Goal: Task Accomplishment & Management: Use online tool/utility

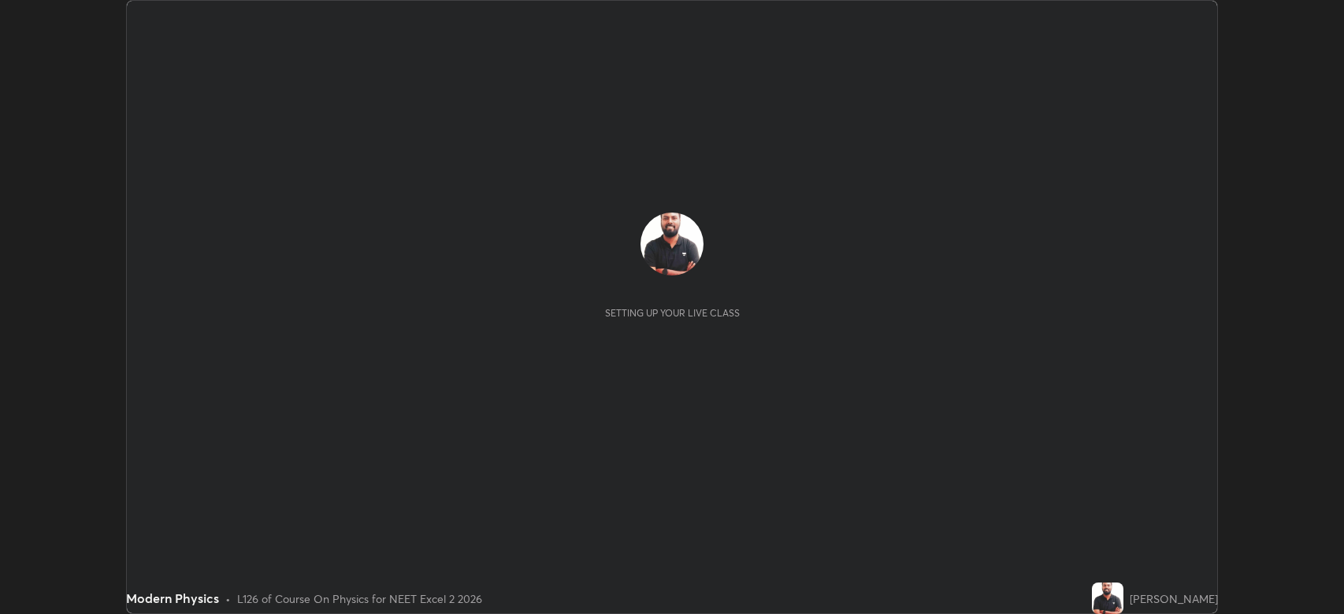
scroll to position [614, 1344]
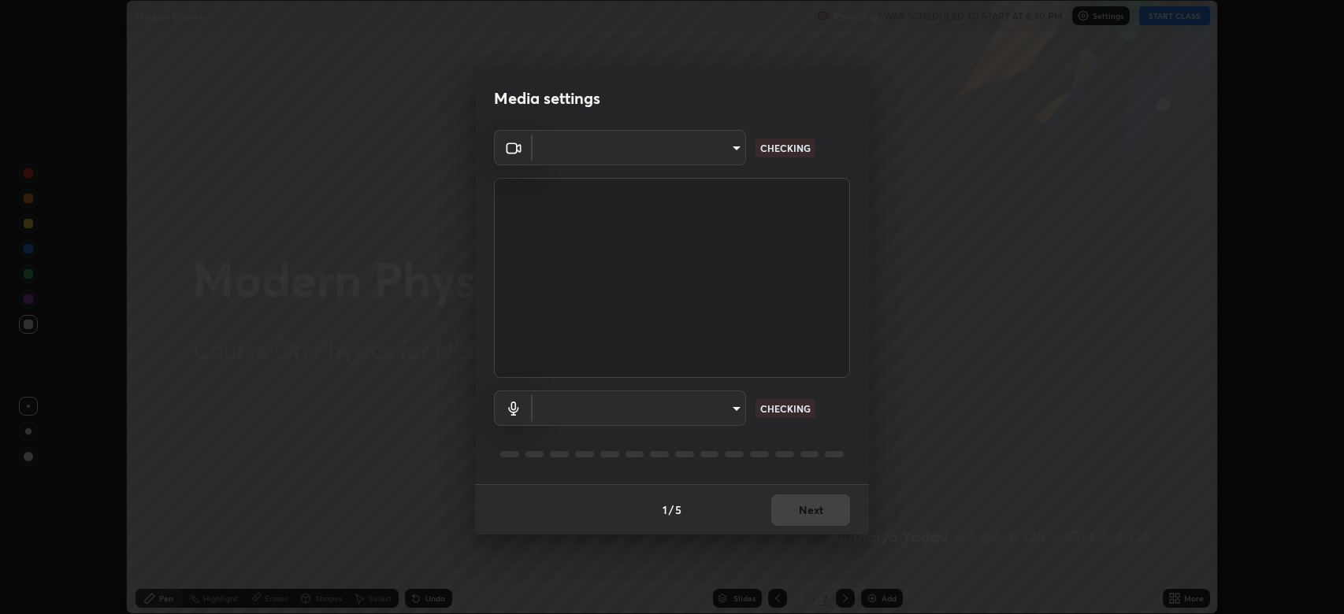
type input "794d03a334ab6cf92daa4269f68d25c817b6d7b5e31d9684855891884d0ab025"
type input "fdb80894c4ebc7df2e002856e42fb67b53546d0361b9f9eb09d9d3152e6861d2"
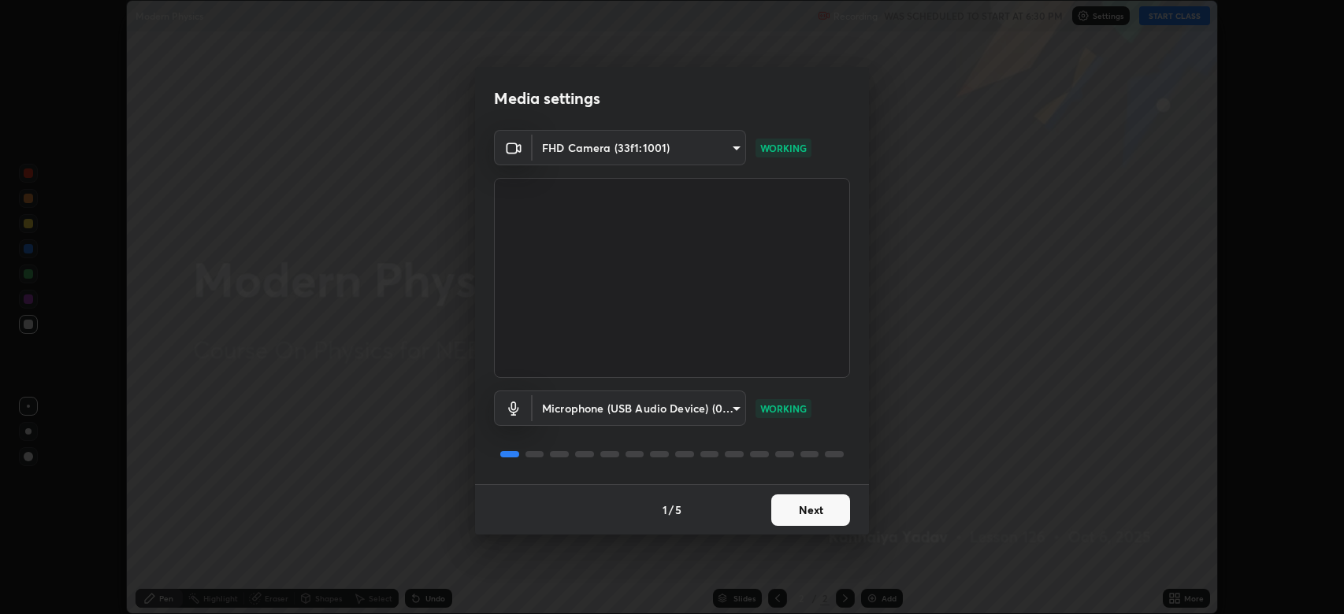
click at [776, 512] on button "Next" at bounding box center [810, 511] width 79 height 32
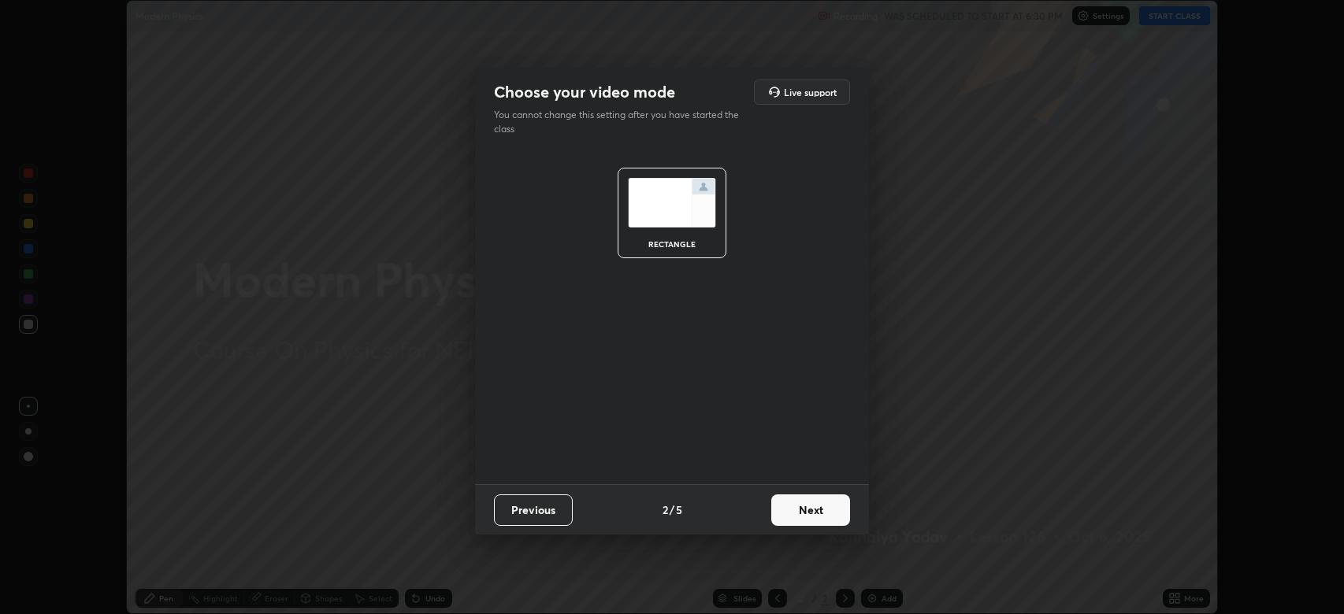
click at [793, 511] on button "Next" at bounding box center [810, 511] width 79 height 32
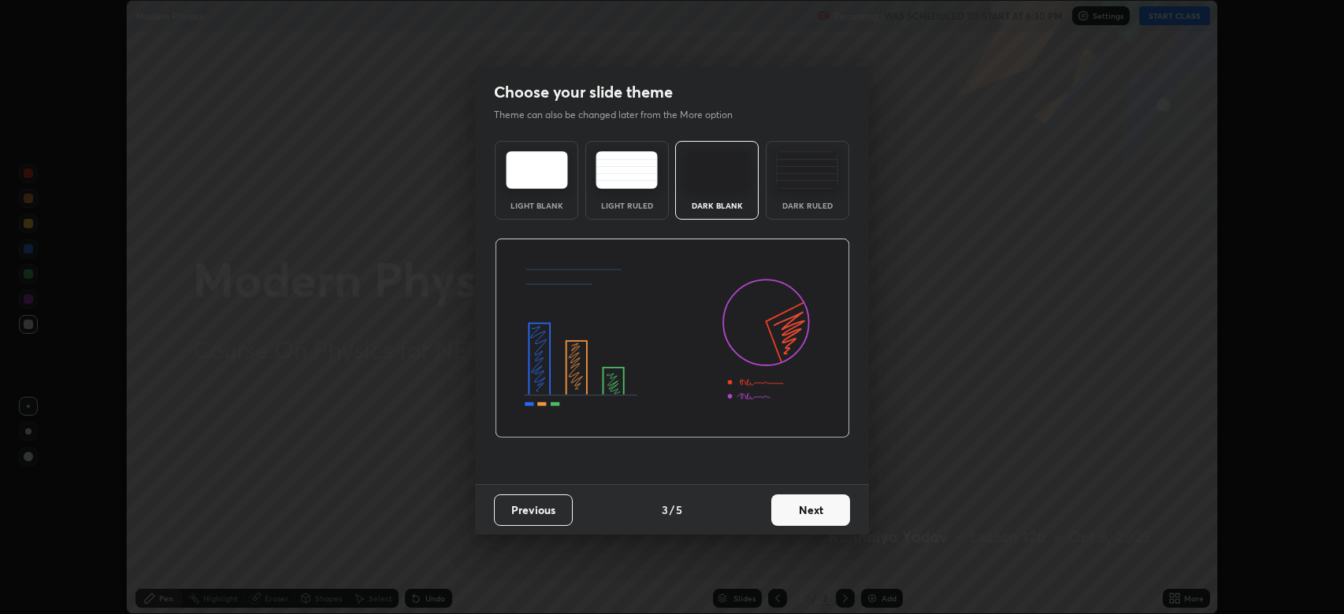
click at [796, 511] on button "Next" at bounding box center [810, 511] width 79 height 32
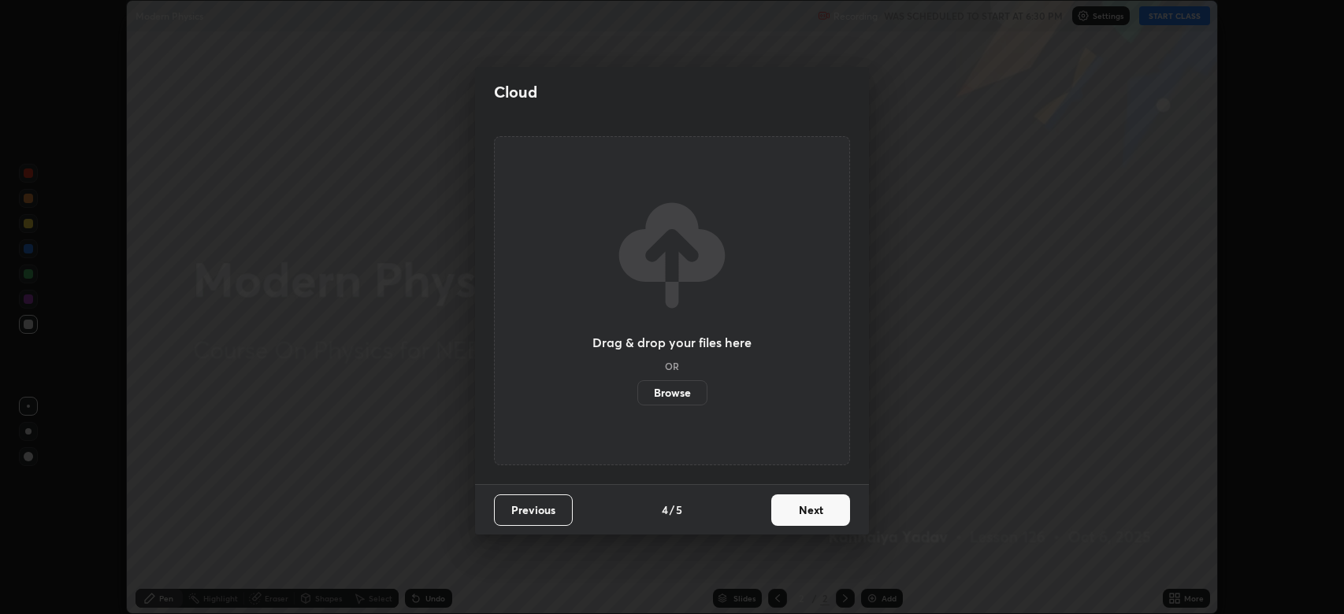
click at [798, 515] on button "Next" at bounding box center [810, 511] width 79 height 32
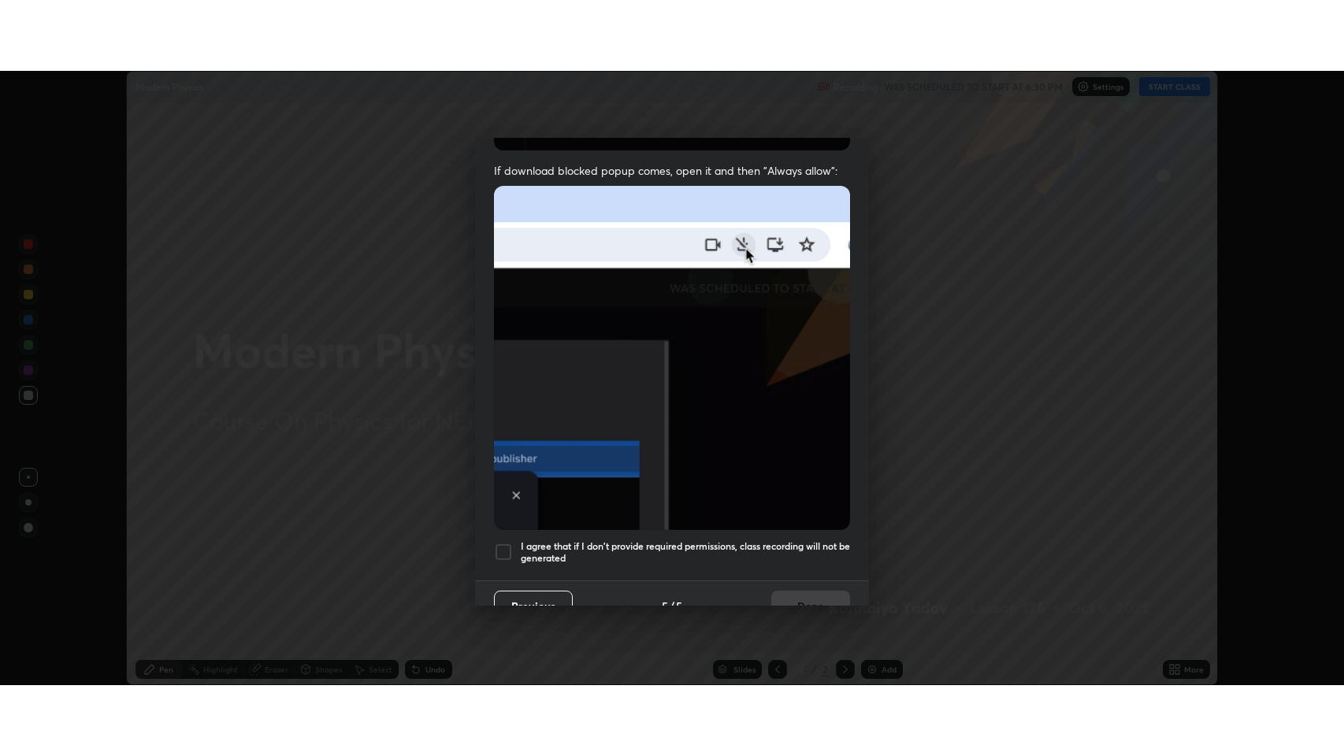
scroll to position [310, 0]
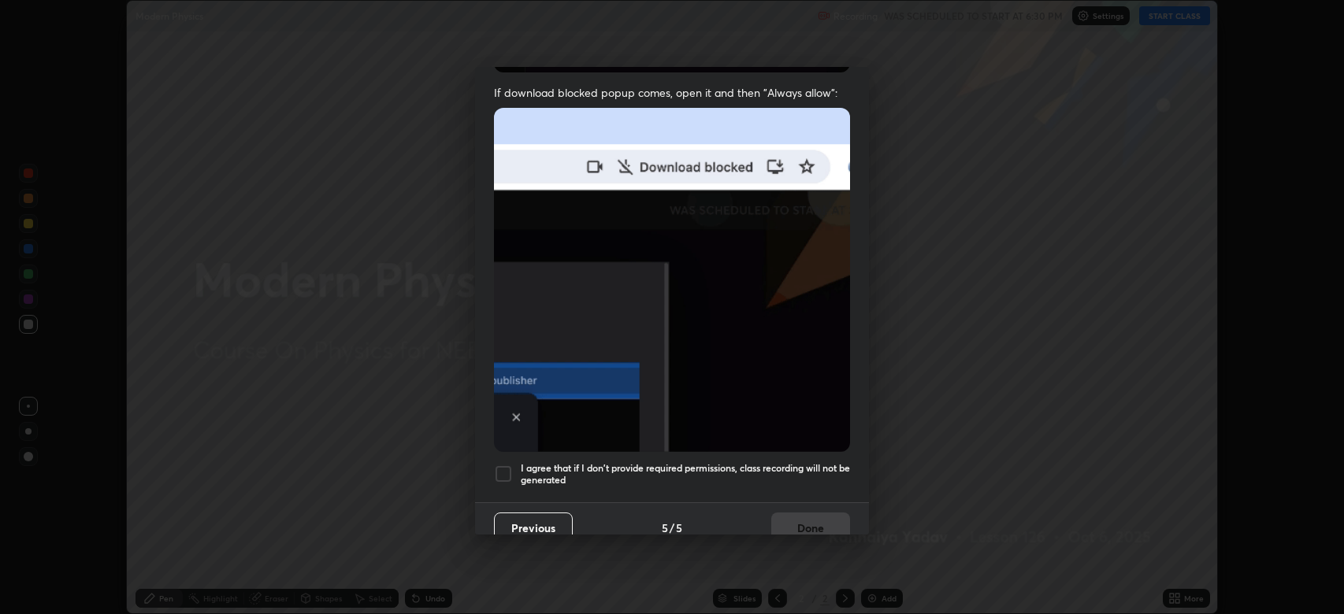
click at [509, 466] on div at bounding box center [503, 474] width 19 height 19
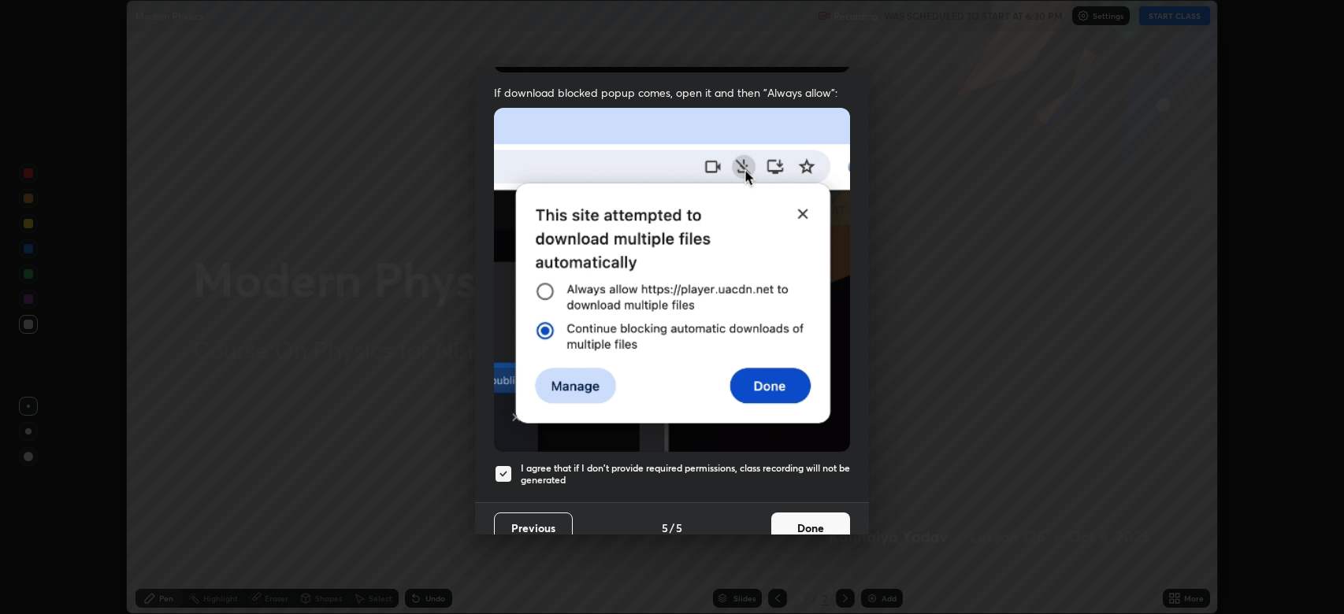
click at [779, 518] on button "Done" at bounding box center [810, 529] width 79 height 32
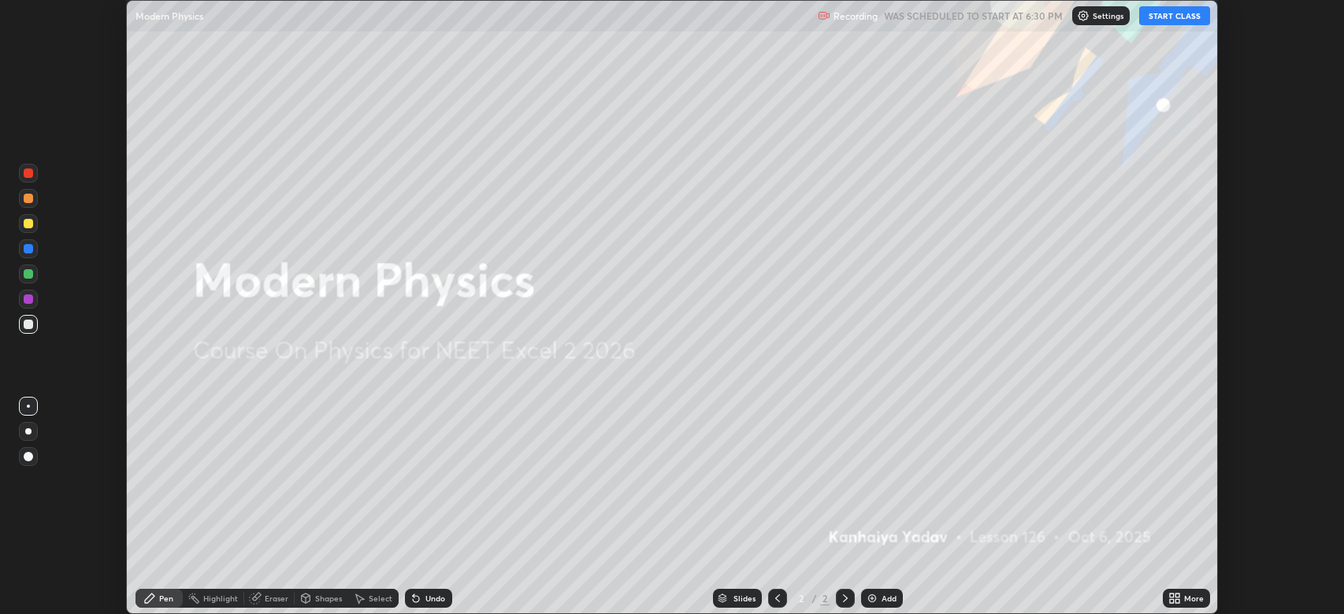
click at [1183, 597] on div "More" at bounding box center [1186, 598] width 47 height 19
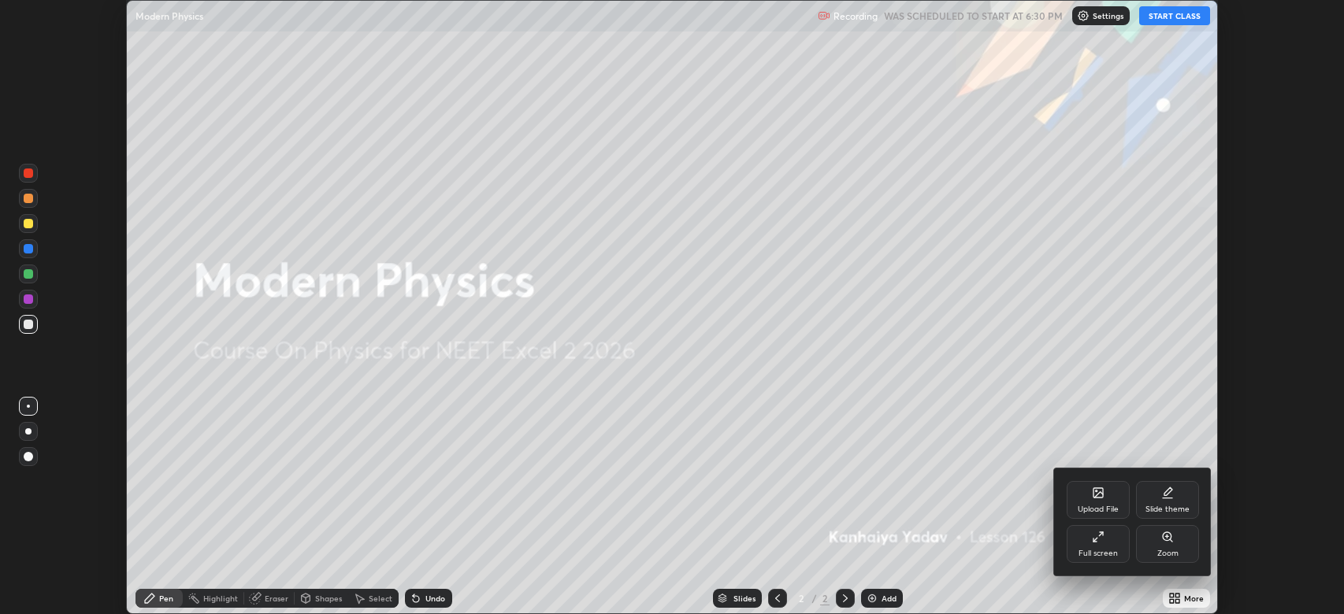
click at [1094, 543] on icon at bounding box center [1098, 537] width 13 height 13
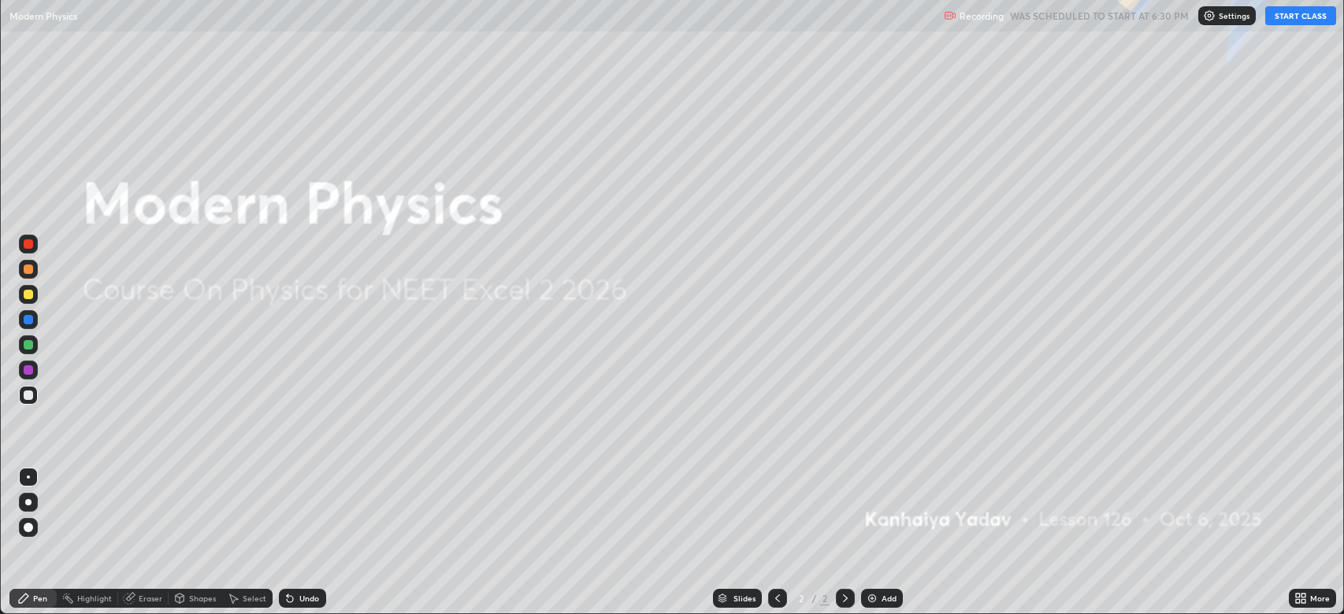
scroll to position [756, 1344]
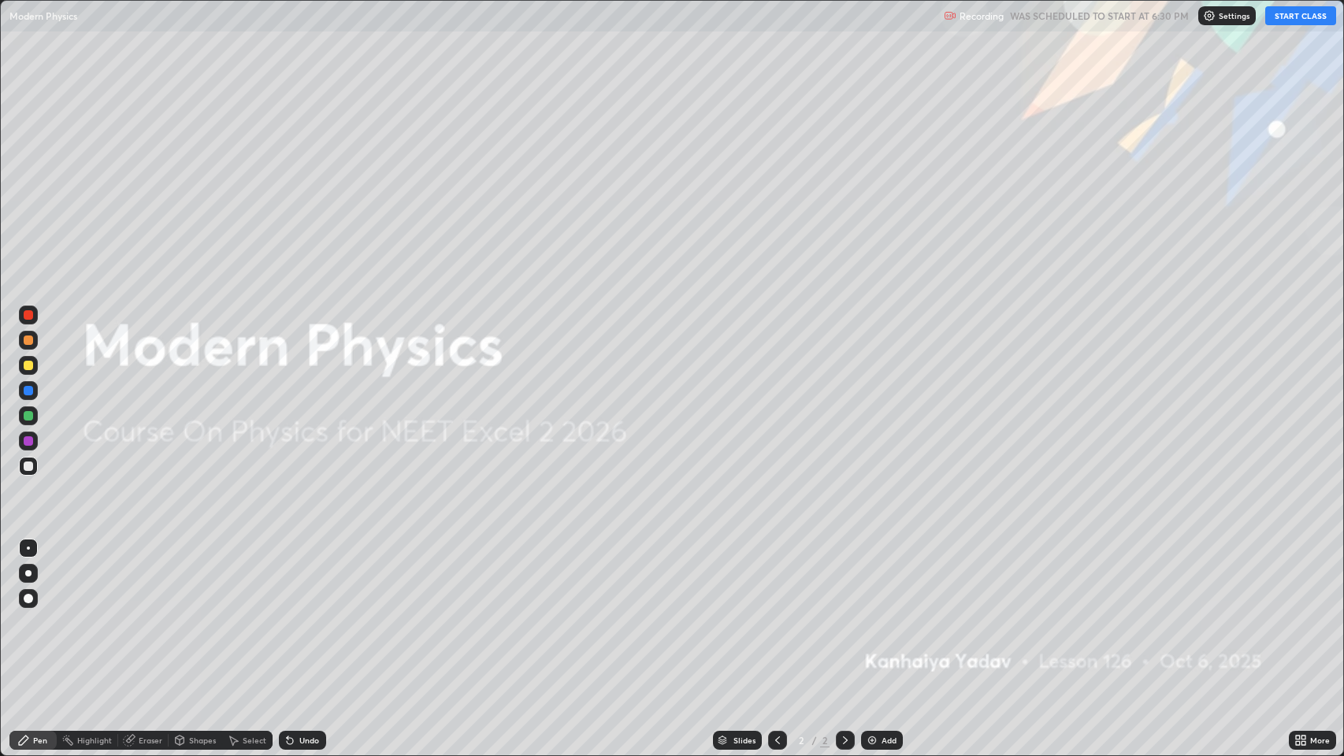
click at [1327, 20] on button "START CLASS" at bounding box center [1300, 15] width 71 height 19
click at [841, 614] on icon at bounding box center [845, 740] width 13 height 13
click at [844, 614] on icon at bounding box center [845, 740] width 13 height 13
click at [846, 614] on icon at bounding box center [845, 740] width 13 height 13
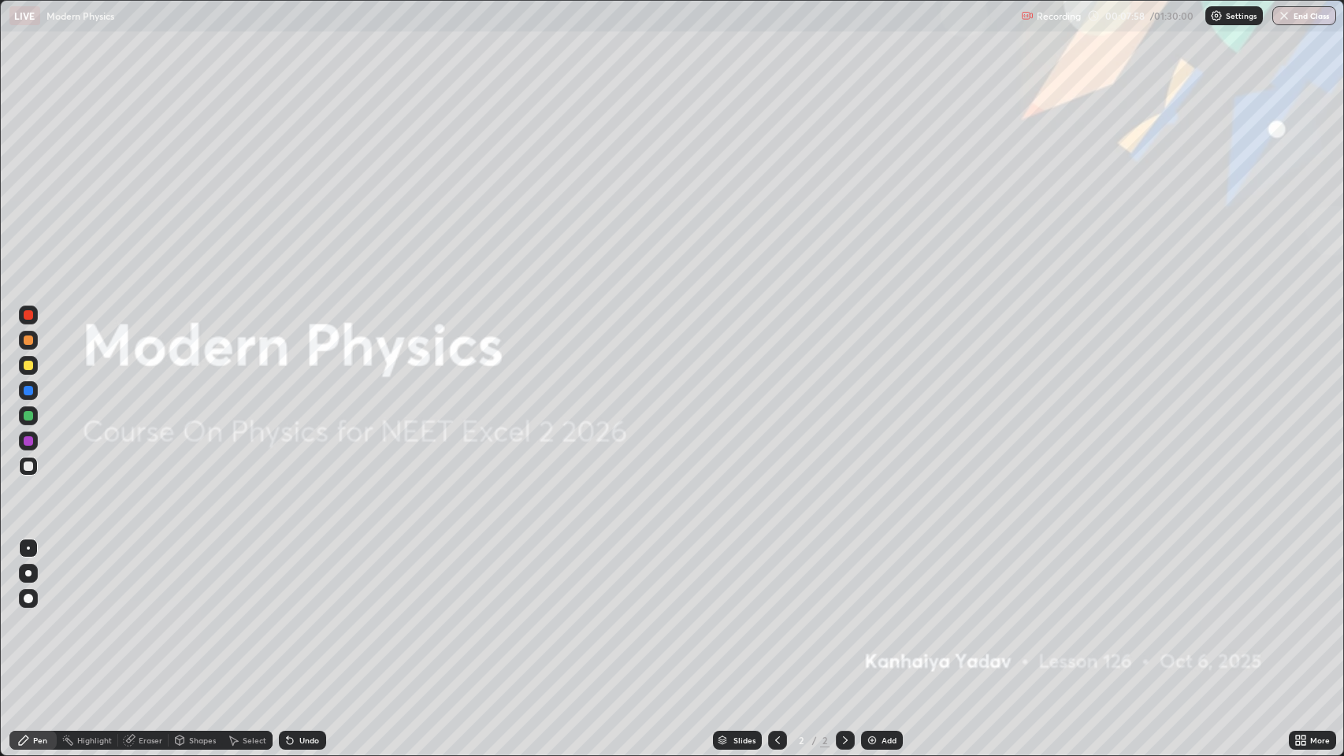
click at [872, 614] on img at bounding box center [872, 740] width 13 height 13
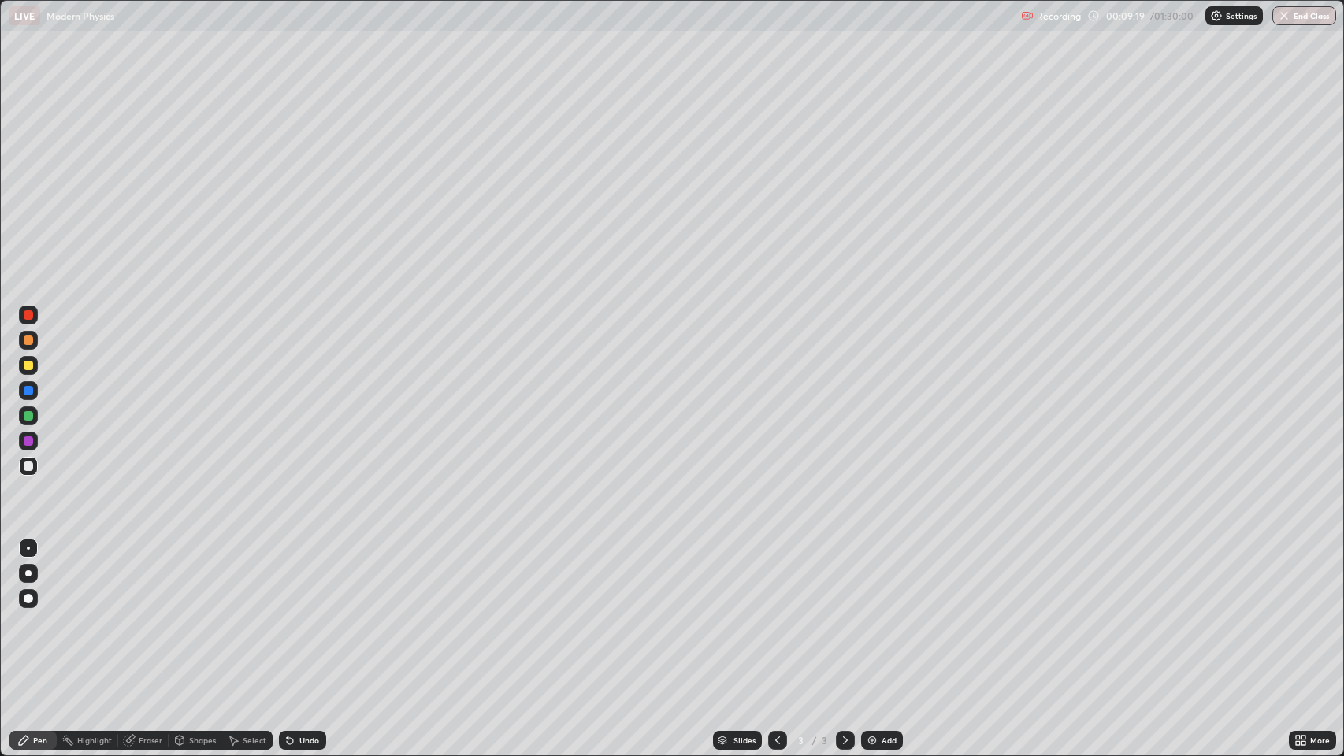
click at [776, 614] on icon at bounding box center [777, 740] width 13 height 13
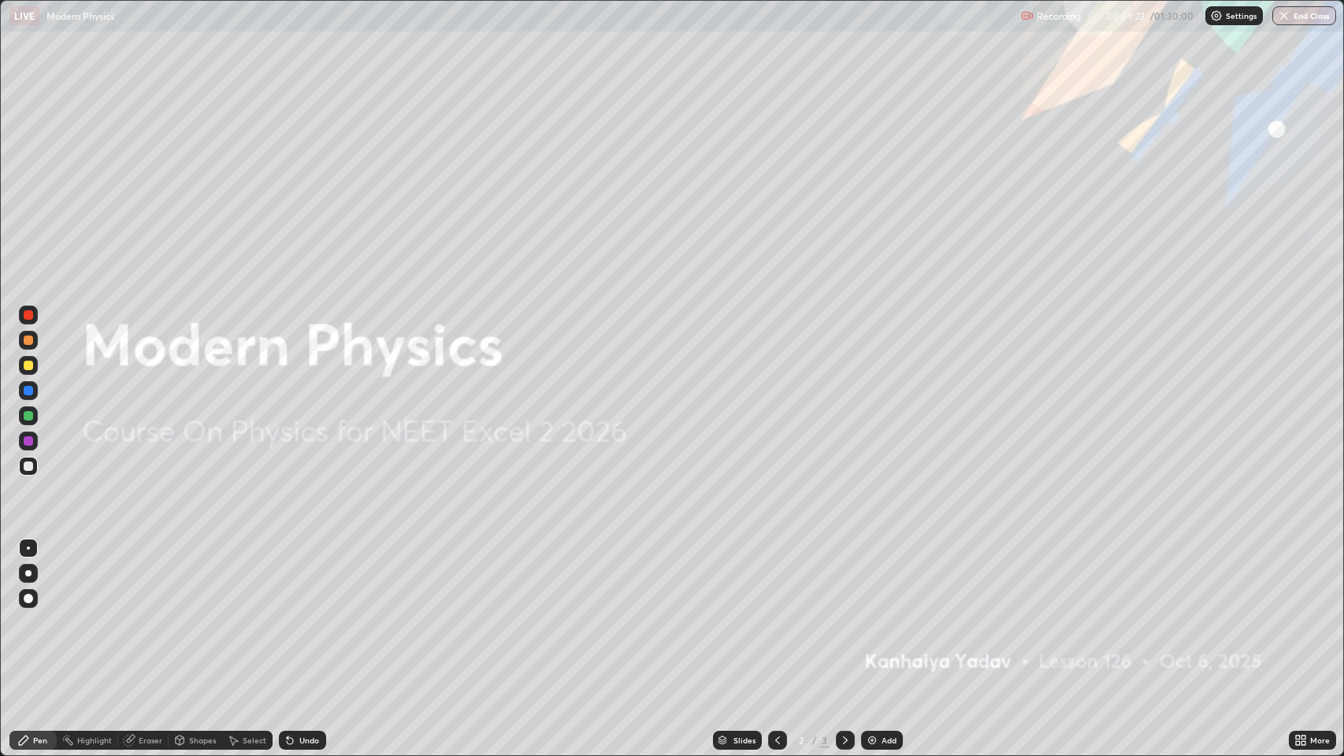
click at [844, 614] on icon at bounding box center [845, 740] width 13 height 13
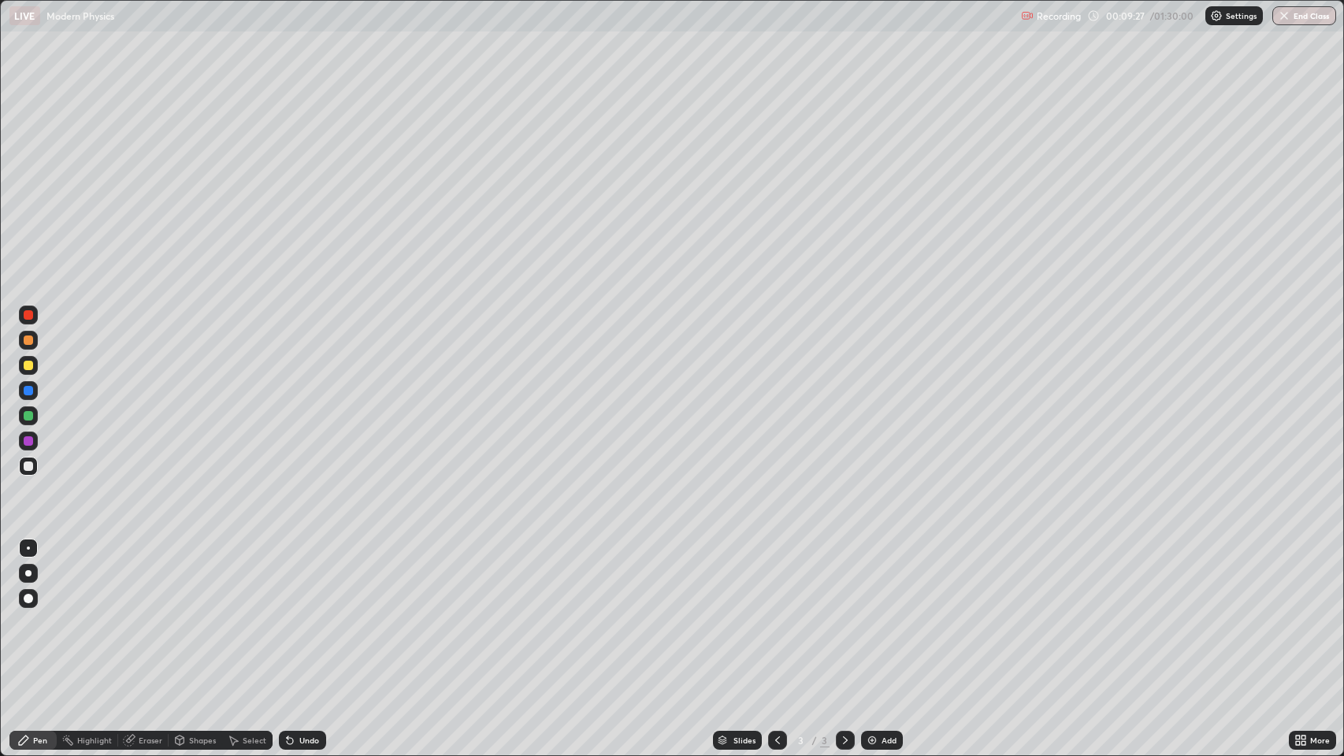
click at [30, 570] on div at bounding box center [28, 573] width 6 height 6
click at [29, 340] on div at bounding box center [28, 340] width 9 height 9
click at [299, 614] on div "Undo" at bounding box center [309, 741] width 20 height 8
click at [295, 614] on div "Undo" at bounding box center [302, 740] width 47 height 19
click at [30, 596] on div at bounding box center [28, 598] width 9 height 9
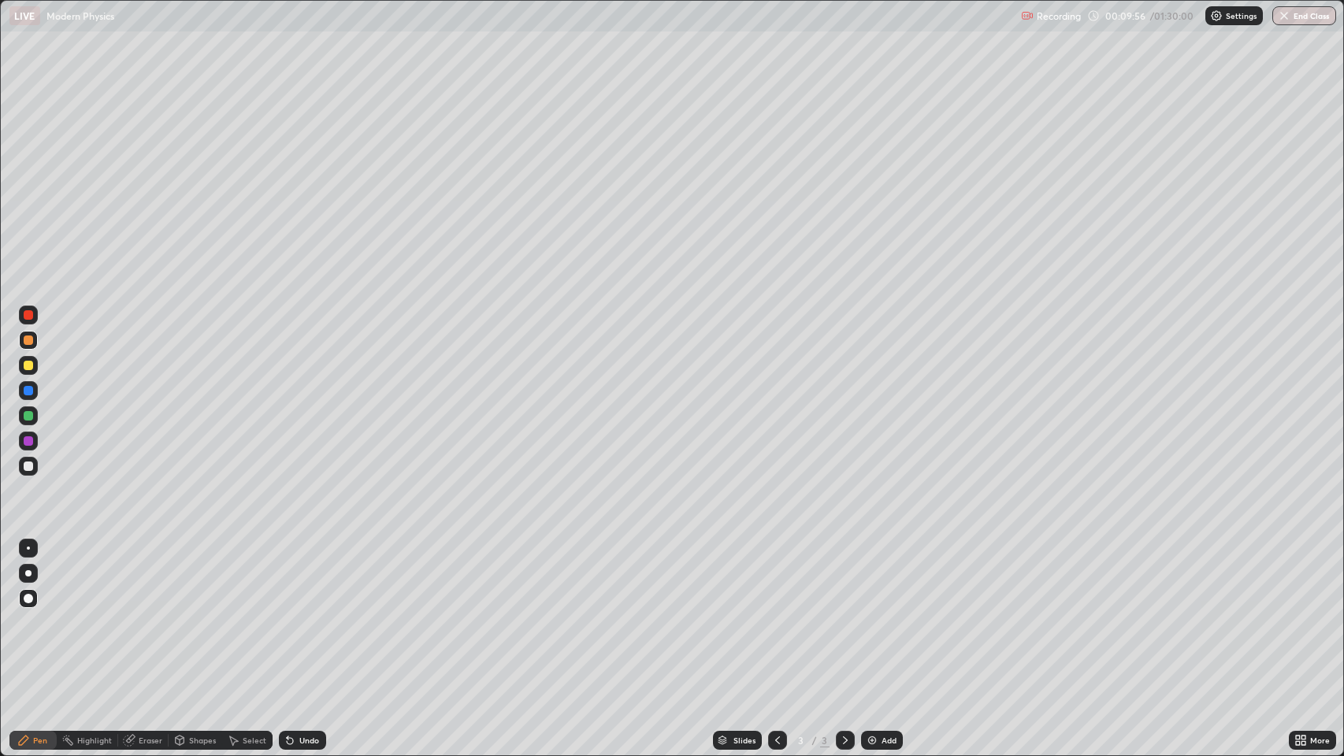
click at [29, 469] on div at bounding box center [28, 466] width 9 height 9
click at [303, 614] on div "Undo" at bounding box center [302, 740] width 47 height 19
click at [303, 614] on div "Undo" at bounding box center [309, 741] width 20 height 8
click at [305, 614] on div "Undo" at bounding box center [309, 741] width 20 height 8
click at [307, 614] on div "Undo" at bounding box center [309, 741] width 20 height 8
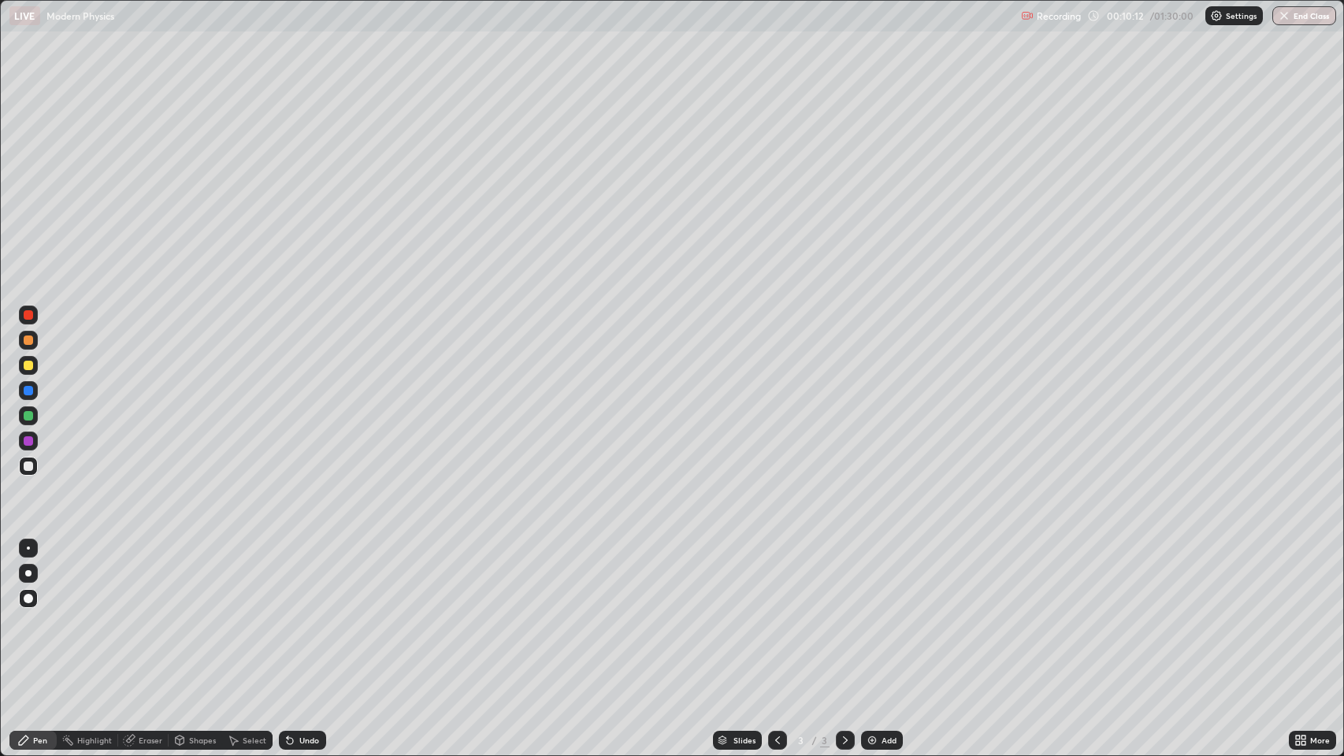
click at [301, 614] on div "Undo" at bounding box center [302, 740] width 47 height 19
click at [295, 614] on div "Undo" at bounding box center [302, 740] width 47 height 19
click at [26, 394] on div at bounding box center [28, 390] width 9 height 9
click at [32, 466] on div at bounding box center [28, 466] width 9 height 9
click at [288, 614] on icon at bounding box center [290, 741] width 6 height 6
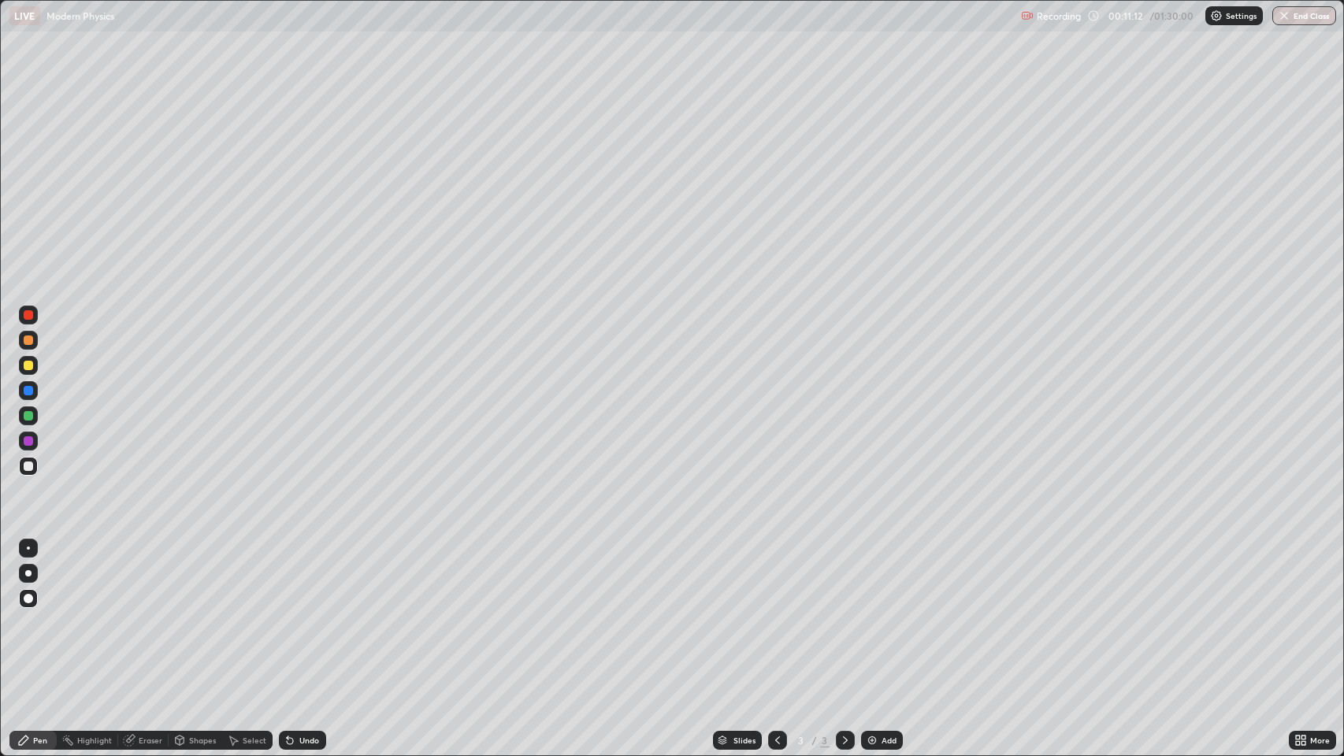
click at [306, 614] on div "Undo" at bounding box center [309, 741] width 20 height 8
click at [302, 614] on div "Undo" at bounding box center [302, 740] width 47 height 19
click at [303, 614] on div "Undo" at bounding box center [302, 740] width 47 height 19
click at [295, 614] on div "Undo" at bounding box center [300, 741] width 54 height 32
click at [293, 614] on div "Undo" at bounding box center [302, 740] width 47 height 19
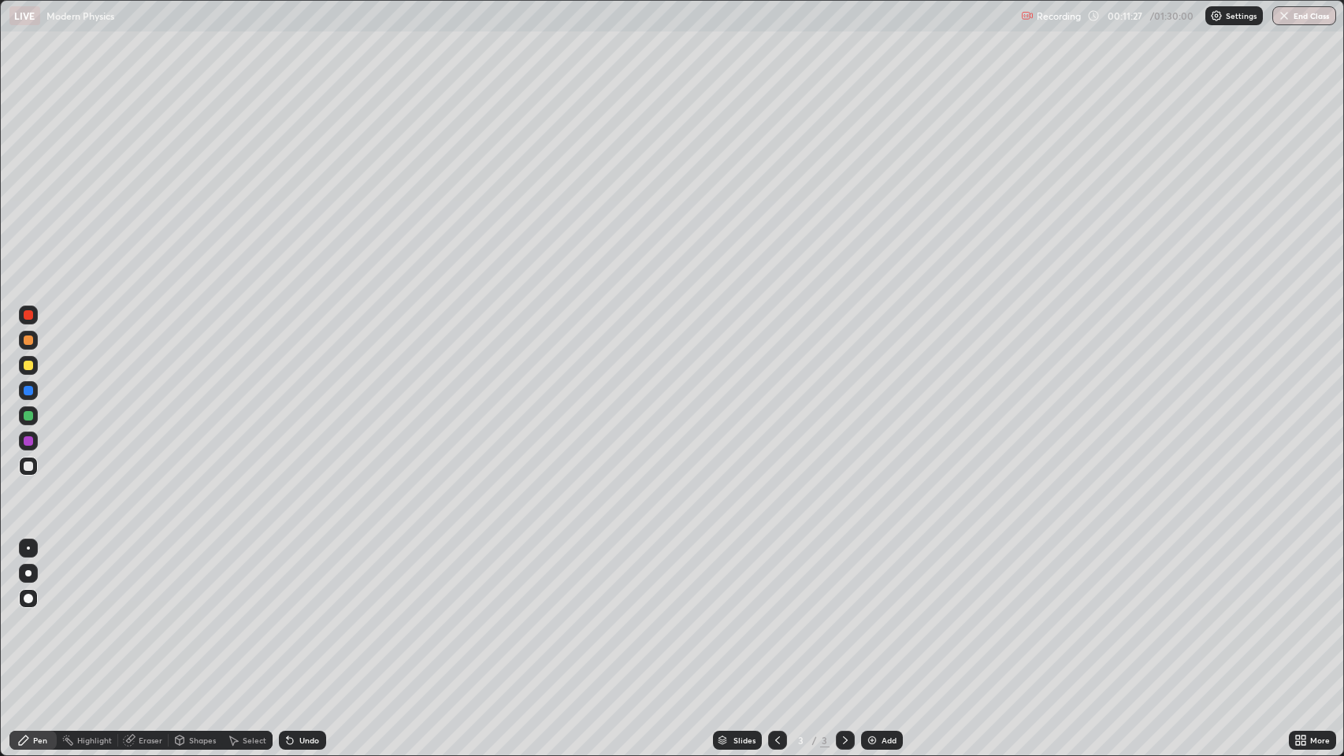
click at [28, 391] on div at bounding box center [28, 390] width 9 height 9
click at [28, 466] on div at bounding box center [28, 466] width 9 height 9
click at [141, 614] on div "Eraser" at bounding box center [151, 741] width 24 height 8
click at [43, 614] on div "Pen" at bounding box center [40, 741] width 14 height 8
click at [24, 467] on div at bounding box center [28, 466] width 9 height 9
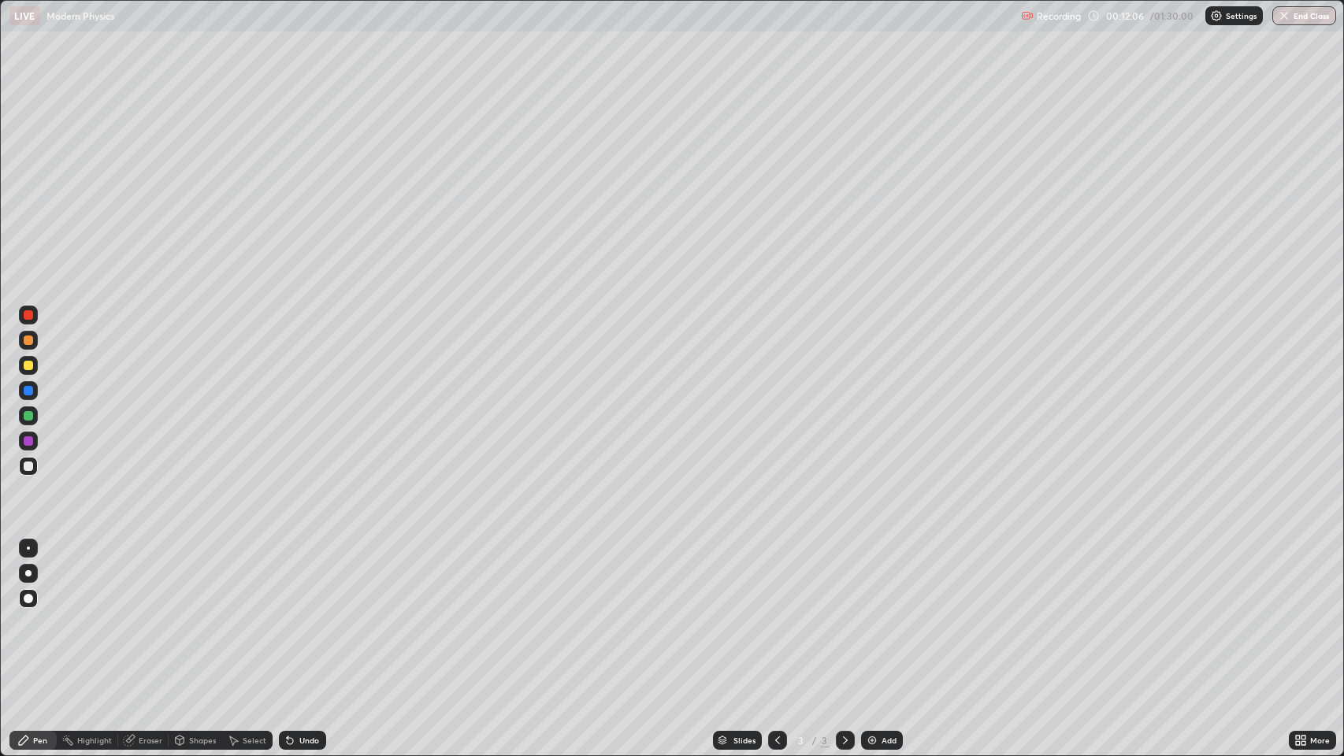
click at [30, 391] on div at bounding box center [28, 390] width 9 height 9
click at [28, 468] on div at bounding box center [28, 466] width 9 height 9
click at [149, 614] on div "Eraser" at bounding box center [151, 741] width 24 height 8
click at [35, 614] on div "Pen" at bounding box center [40, 741] width 14 height 8
click at [291, 614] on icon at bounding box center [290, 740] width 13 height 13
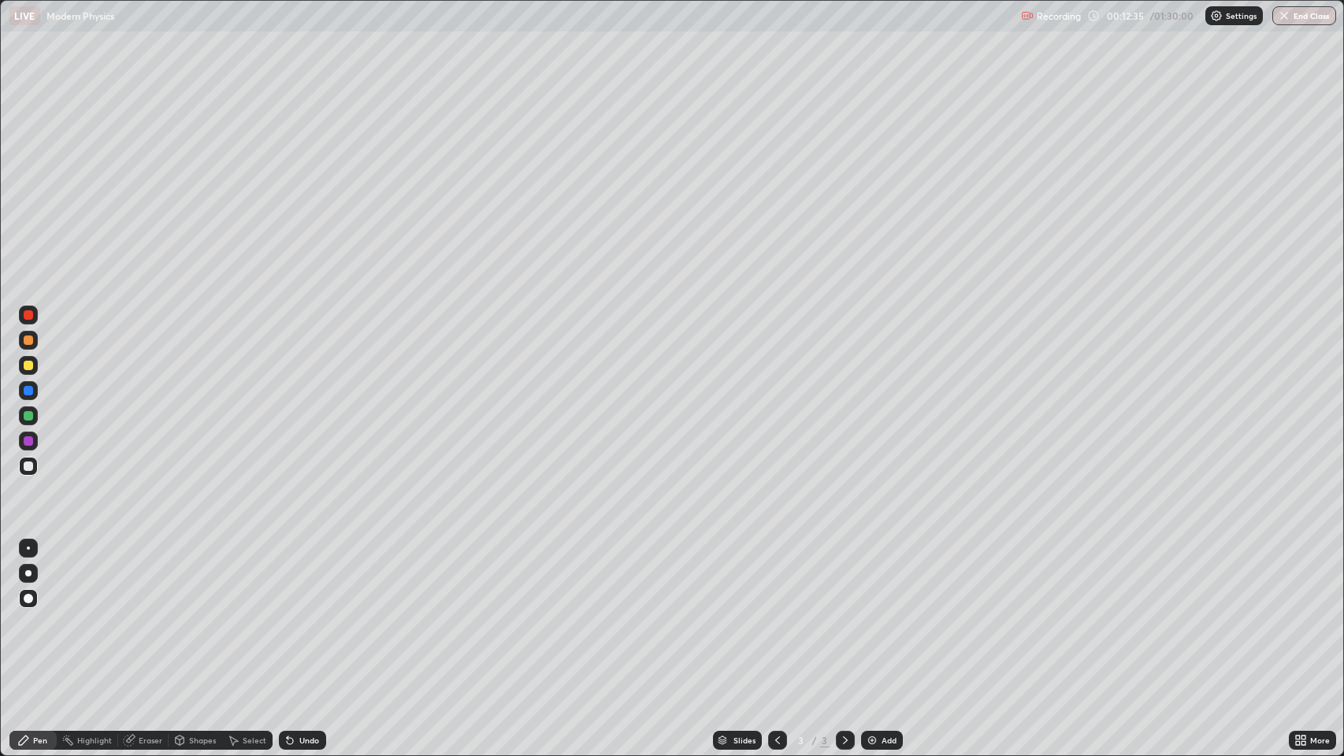
click at [29, 394] on div at bounding box center [28, 390] width 9 height 9
click at [28, 466] on div at bounding box center [28, 466] width 9 height 9
click at [28, 391] on div at bounding box center [28, 390] width 9 height 9
click at [845, 614] on icon at bounding box center [845, 740] width 13 height 13
click at [869, 614] on img at bounding box center [872, 740] width 13 height 13
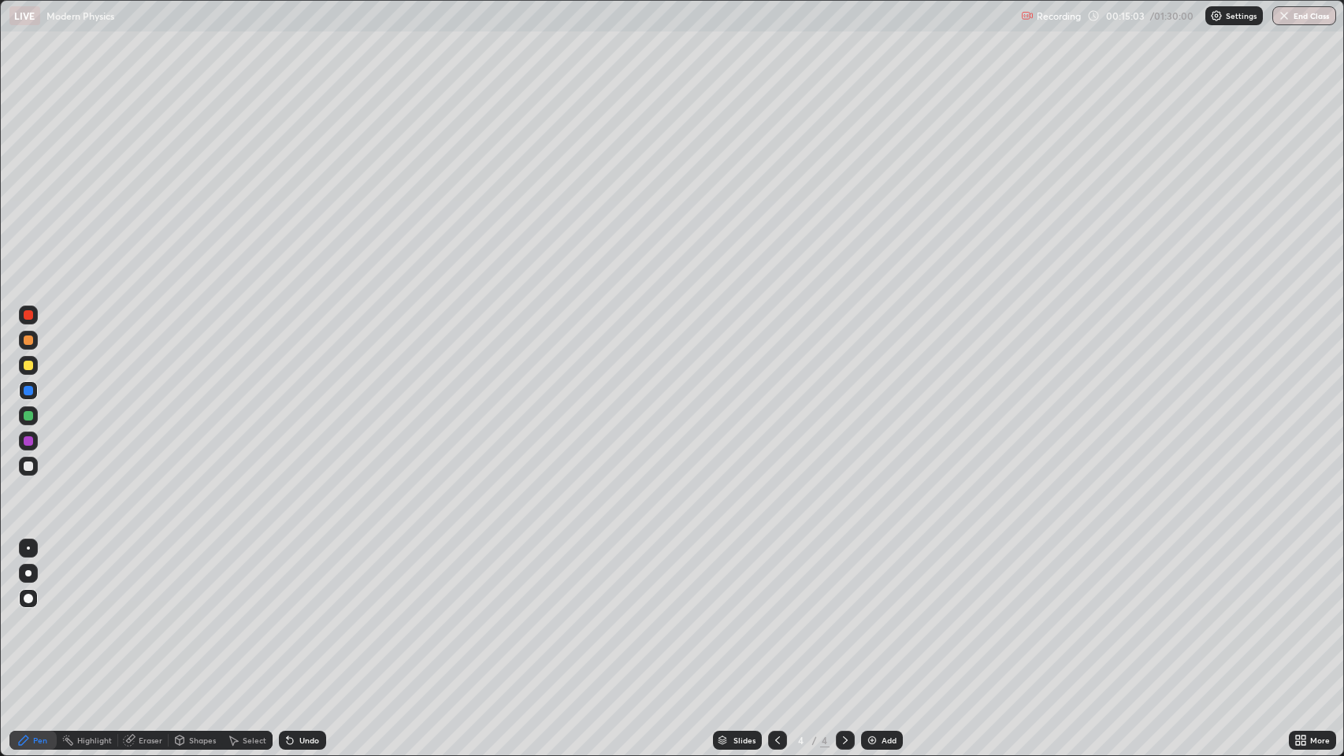
click at [314, 614] on div "Undo" at bounding box center [309, 741] width 20 height 8
click at [28, 464] on div at bounding box center [28, 466] width 9 height 9
click at [192, 614] on div "Shapes" at bounding box center [202, 741] width 27 height 8
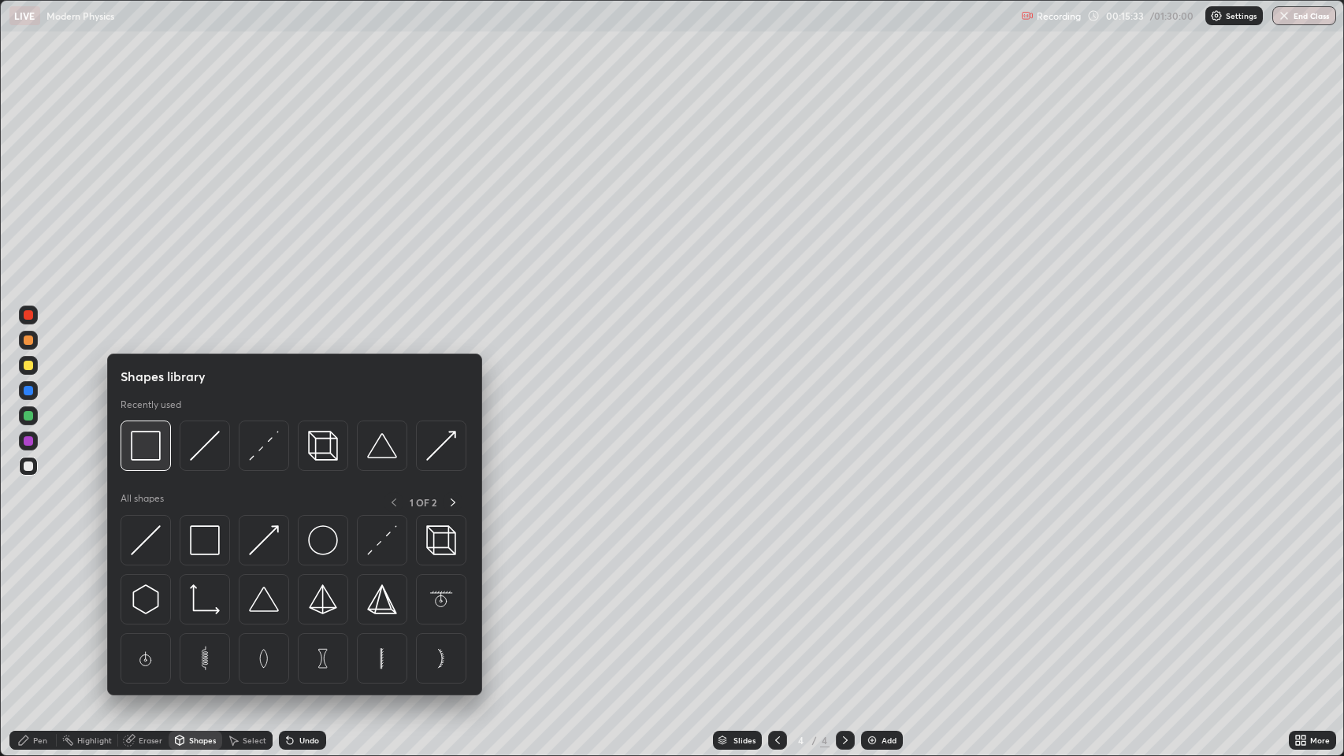
click at [151, 446] on img at bounding box center [146, 446] width 30 height 30
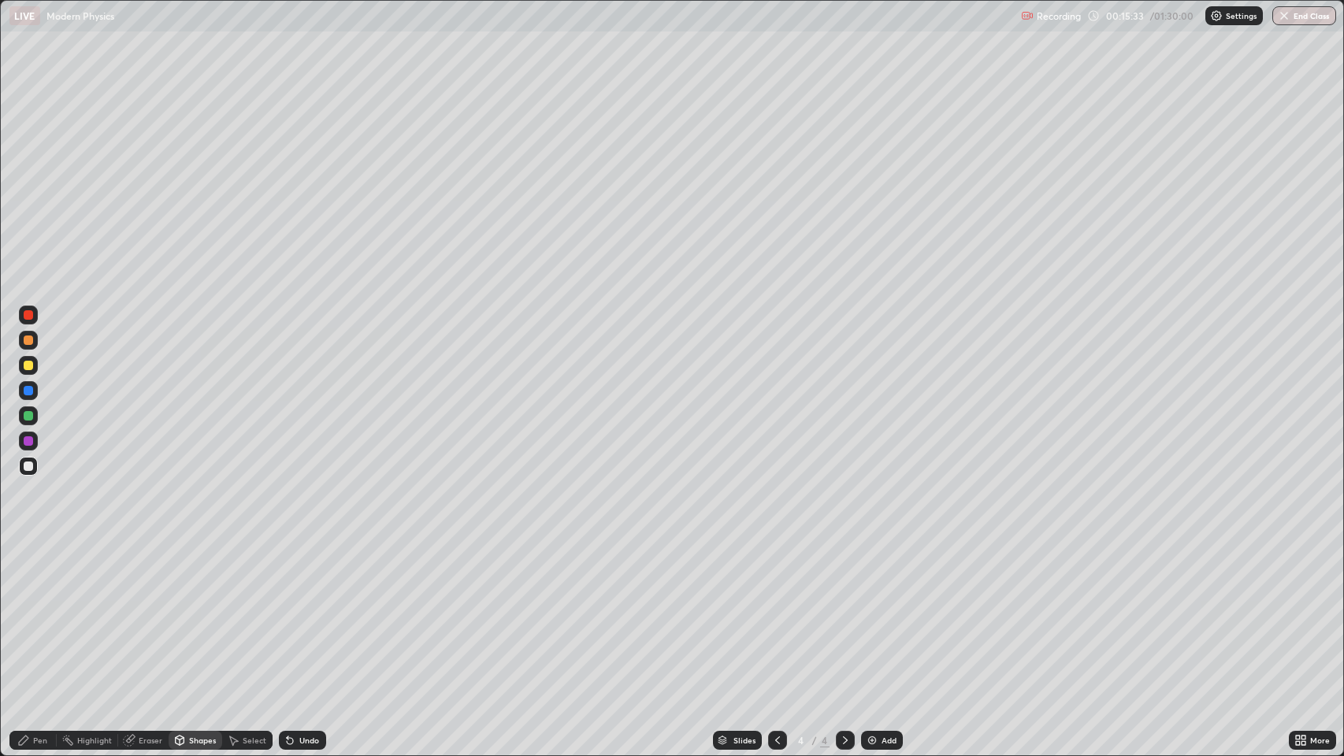
click at [27, 364] on div at bounding box center [28, 365] width 9 height 9
click at [298, 614] on div "Undo" at bounding box center [302, 740] width 47 height 19
click at [30, 614] on div "Pen" at bounding box center [32, 740] width 47 height 19
click at [28, 466] on div at bounding box center [28, 466] width 9 height 9
click at [139, 614] on div "Eraser" at bounding box center [151, 741] width 24 height 8
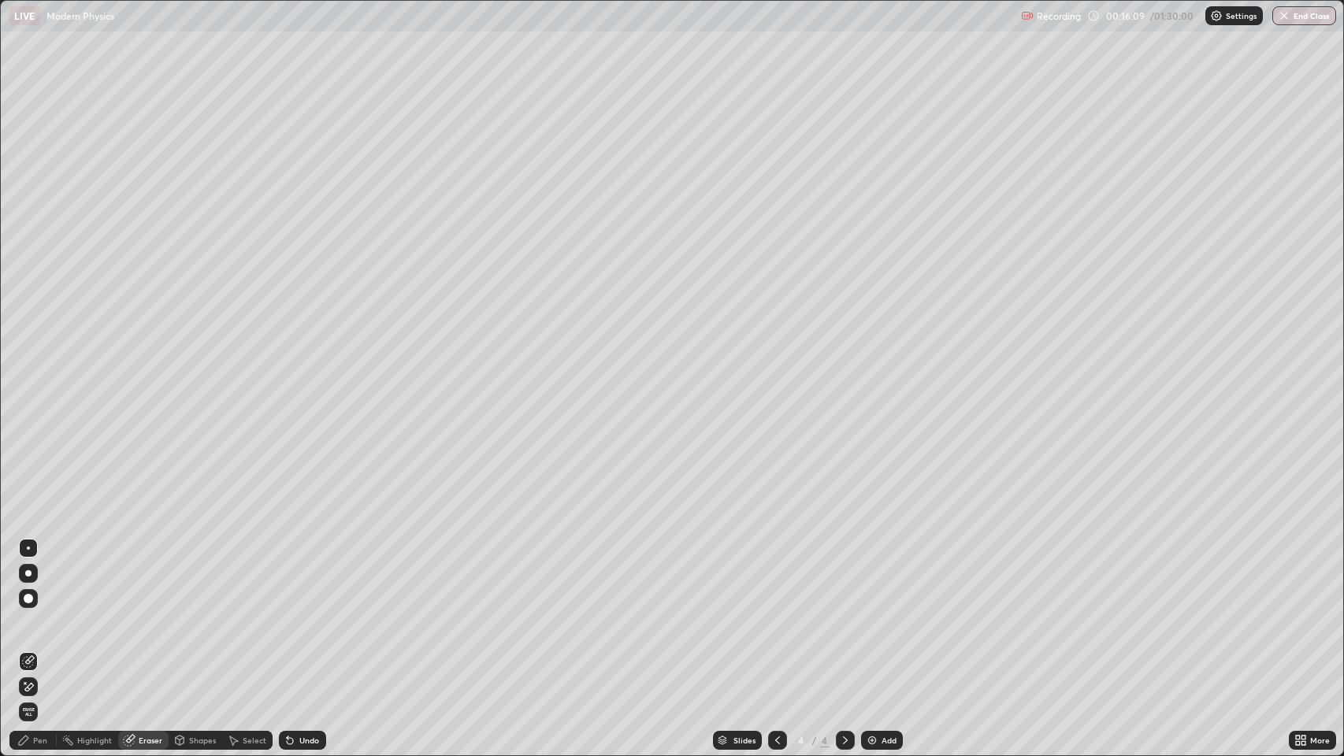
click at [32, 614] on div "Pen" at bounding box center [32, 740] width 47 height 19
click at [299, 614] on div "Undo" at bounding box center [309, 741] width 20 height 8
click at [303, 614] on div "Undo" at bounding box center [302, 740] width 47 height 19
click at [299, 614] on div "Undo" at bounding box center [302, 740] width 47 height 19
click at [302, 614] on div "Undo" at bounding box center [302, 740] width 47 height 19
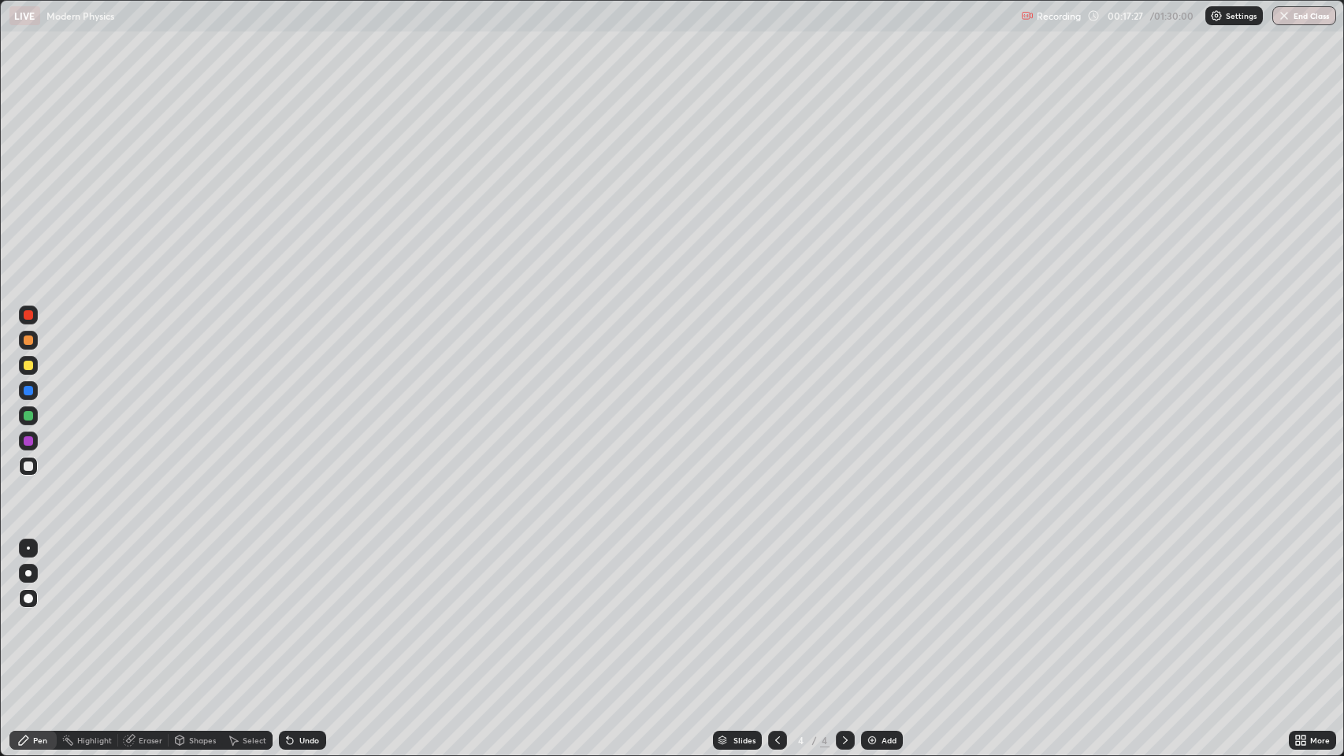
click at [28, 343] on div at bounding box center [28, 340] width 9 height 9
click at [840, 614] on icon at bounding box center [845, 740] width 13 height 13
click at [841, 614] on icon at bounding box center [845, 740] width 13 height 13
click at [868, 614] on img at bounding box center [872, 740] width 13 height 13
click at [28, 468] on div at bounding box center [28, 466] width 9 height 9
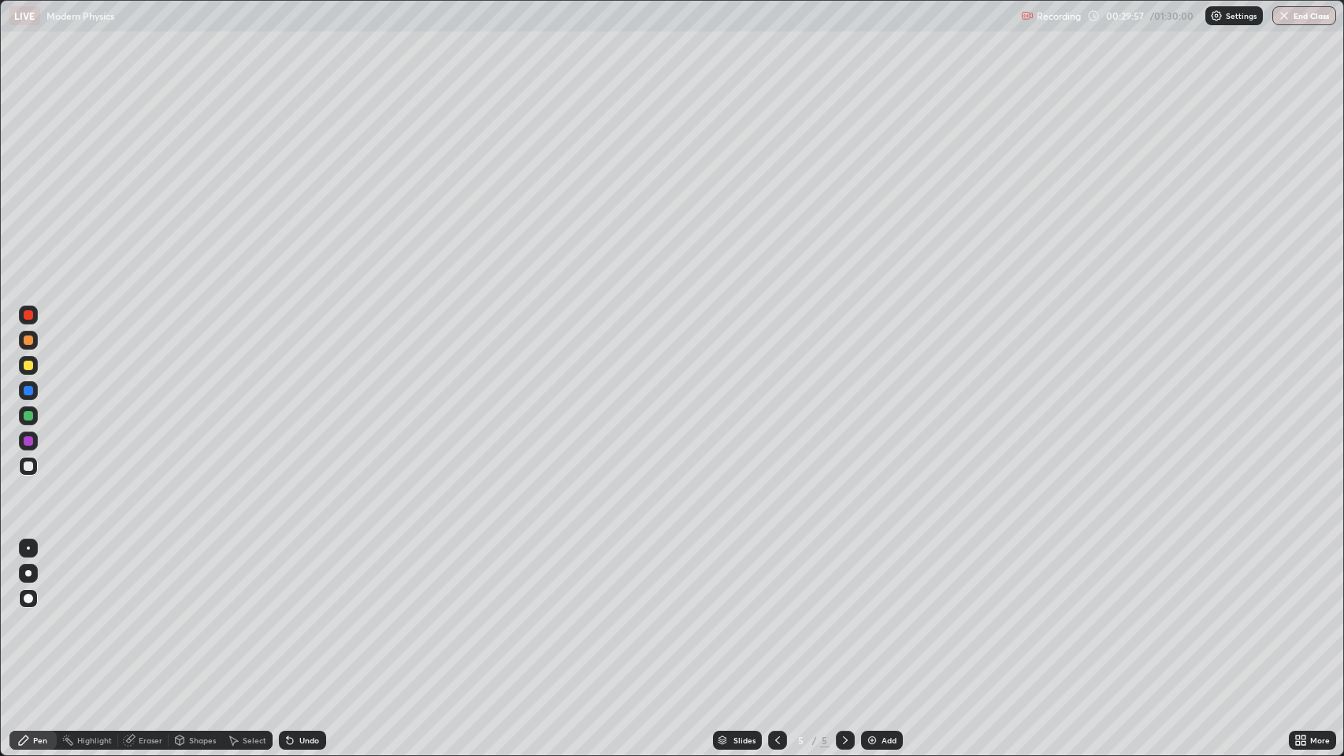
click at [291, 614] on icon at bounding box center [290, 740] width 13 height 13
click at [299, 614] on div "Undo" at bounding box center [309, 741] width 20 height 8
click at [293, 614] on icon at bounding box center [290, 740] width 13 height 13
click at [775, 614] on icon at bounding box center [777, 741] width 5 height 8
click at [838, 614] on div at bounding box center [845, 740] width 19 height 19
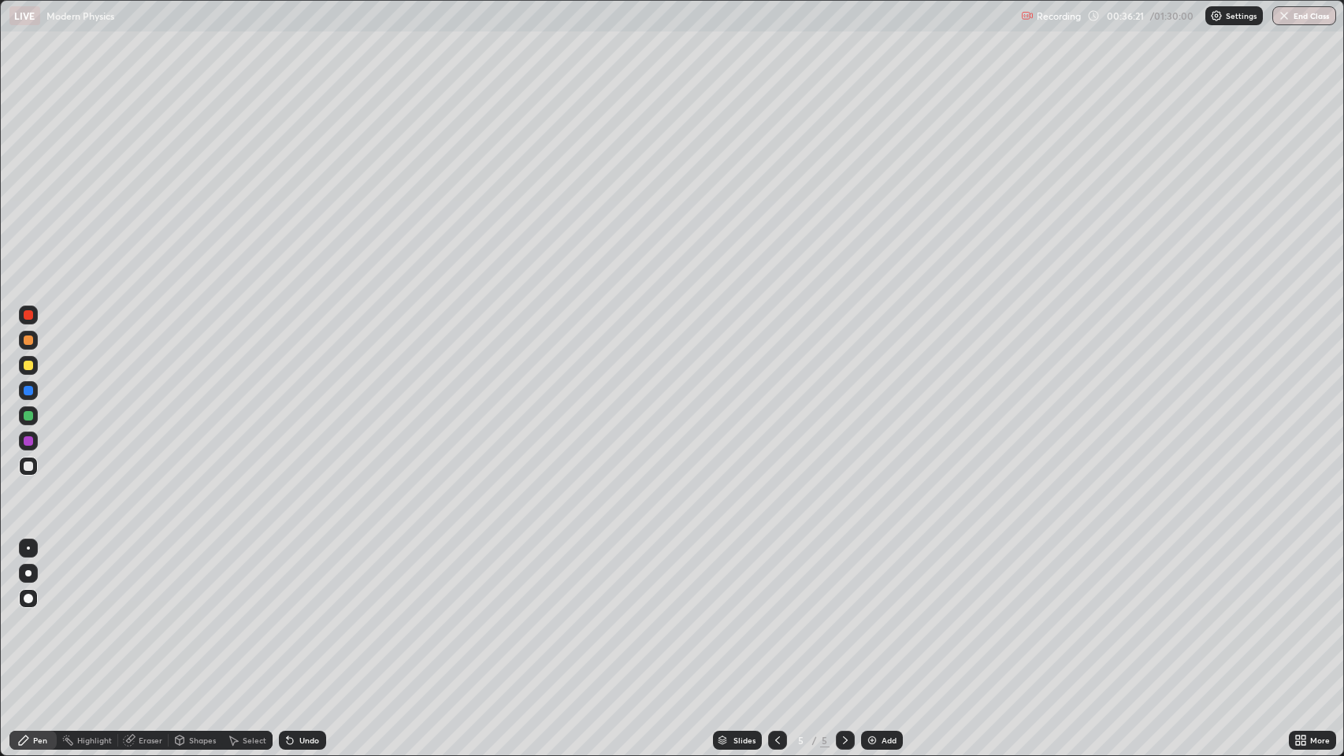
click at [845, 614] on icon at bounding box center [845, 741] width 5 height 8
click at [844, 614] on icon at bounding box center [845, 740] width 13 height 13
click at [874, 614] on img at bounding box center [872, 740] width 13 height 13
click at [28, 362] on div at bounding box center [28, 365] width 9 height 9
click at [306, 614] on div "Undo" at bounding box center [309, 741] width 20 height 8
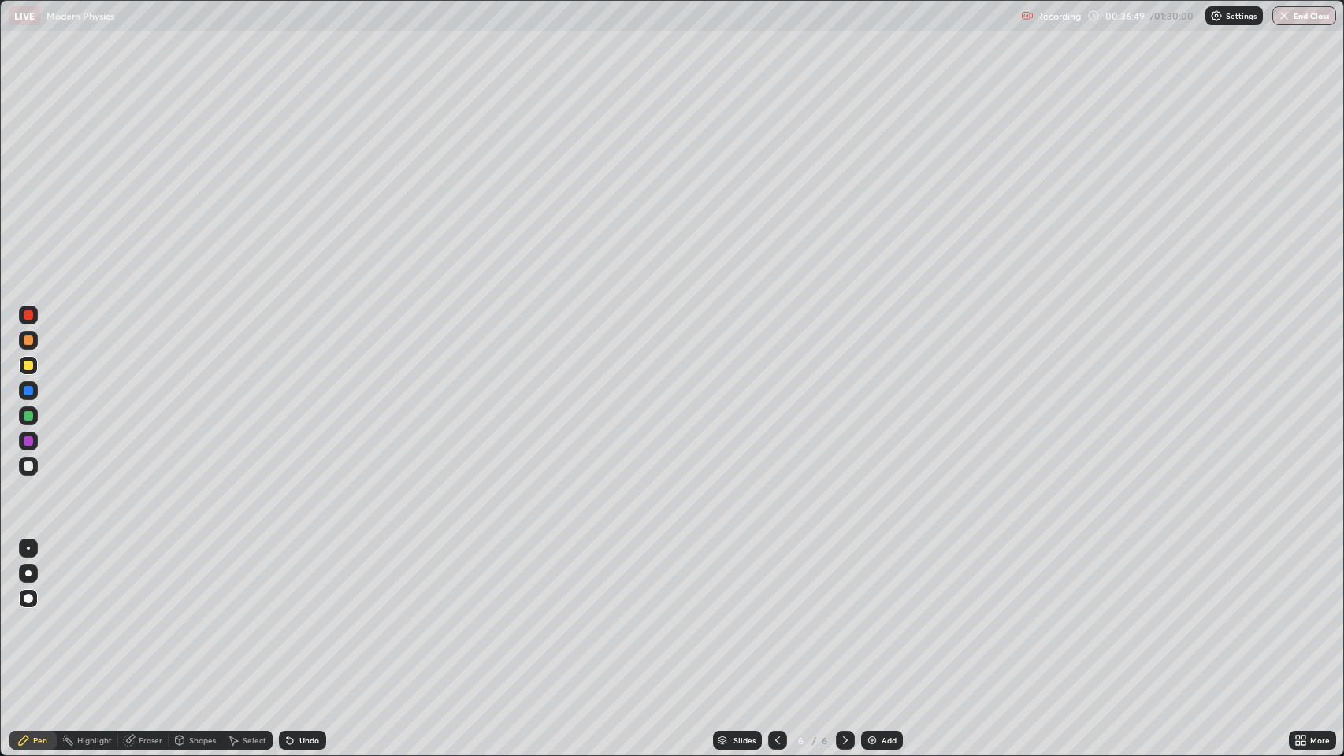
click at [308, 614] on div "Undo" at bounding box center [309, 741] width 20 height 8
click at [304, 614] on div "Undo" at bounding box center [309, 741] width 20 height 8
click at [32, 465] on div at bounding box center [28, 466] width 9 height 9
click at [30, 340] on div at bounding box center [28, 340] width 9 height 9
click at [29, 469] on div at bounding box center [28, 466] width 9 height 9
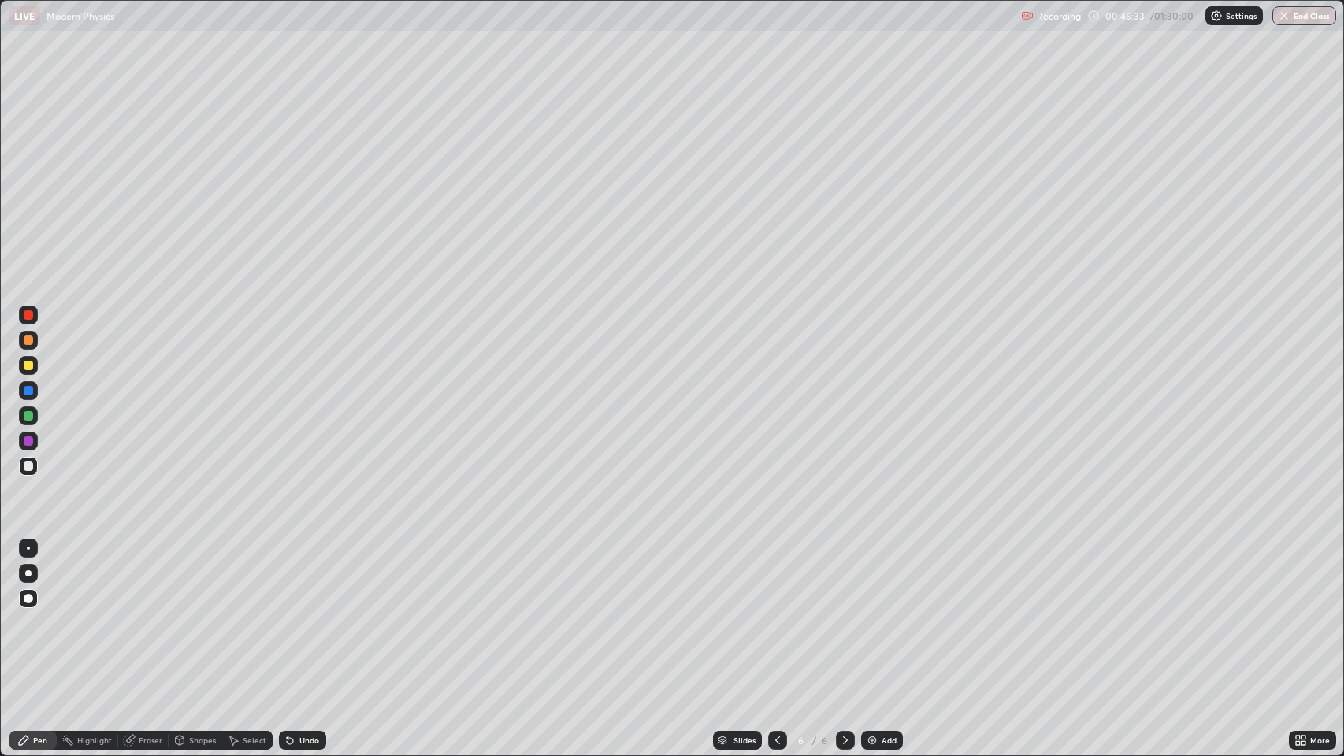
click at [842, 614] on icon at bounding box center [845, 740] width 13 height 13
click at [841, 614] on icon at bounding box center [845, 740] width 13 height 13
click at [844, 614] on icon at bounding box center [845, 740] width 13 height 13
click at [843, 614] on icon at bounding box center [845, 740] width 13 height 13
click at [866, 614] on img at bounding box center [872, 740] width 13 height 13
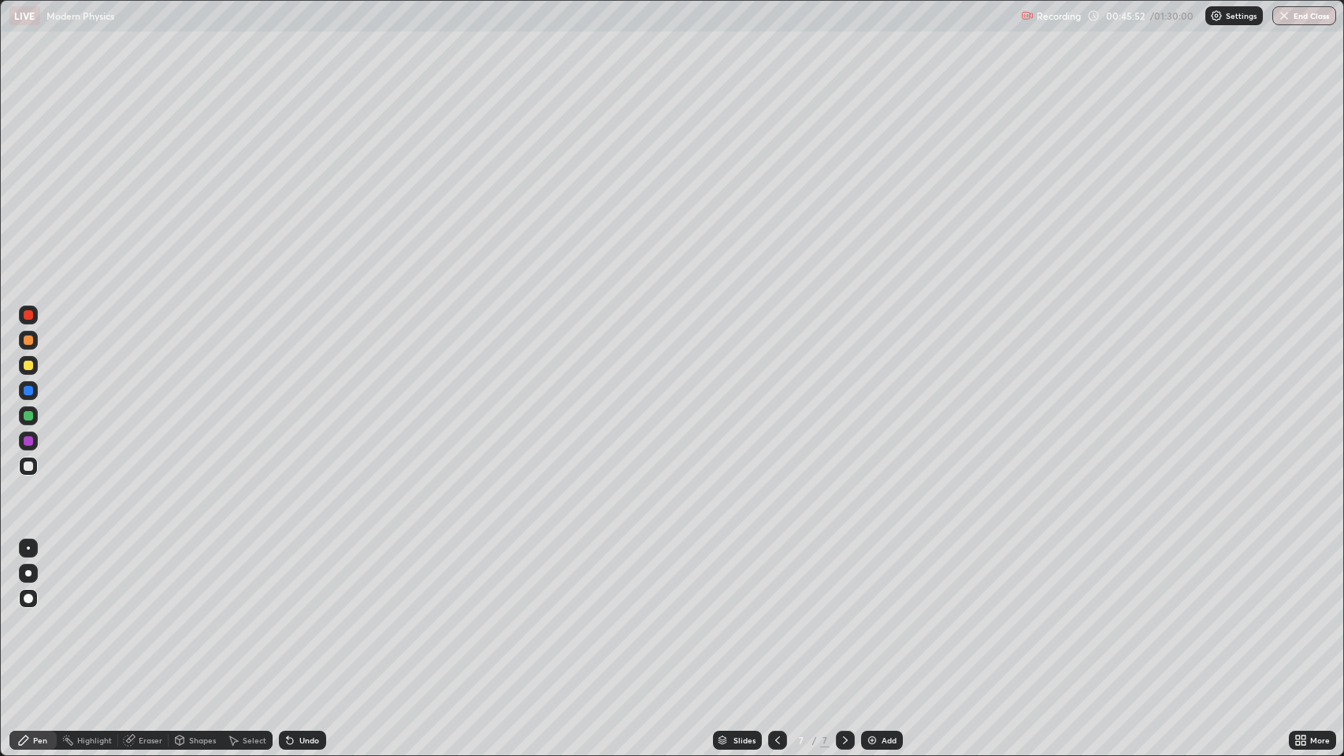
click at [780, 614] on icon at bounding box center [777, 740] width 13 height 13
click at [841, 614] on icon at bounding box center [845, 740] width 13 height 13
click at [775, 614] on icon at bounding box center [777, 740] width 13 height 13
click at [845, 614] on icon at bounding box center [845, 740] width 13 height 13
click at [778, 614] on icon at bounding box center [777, 740] width 13 height 13
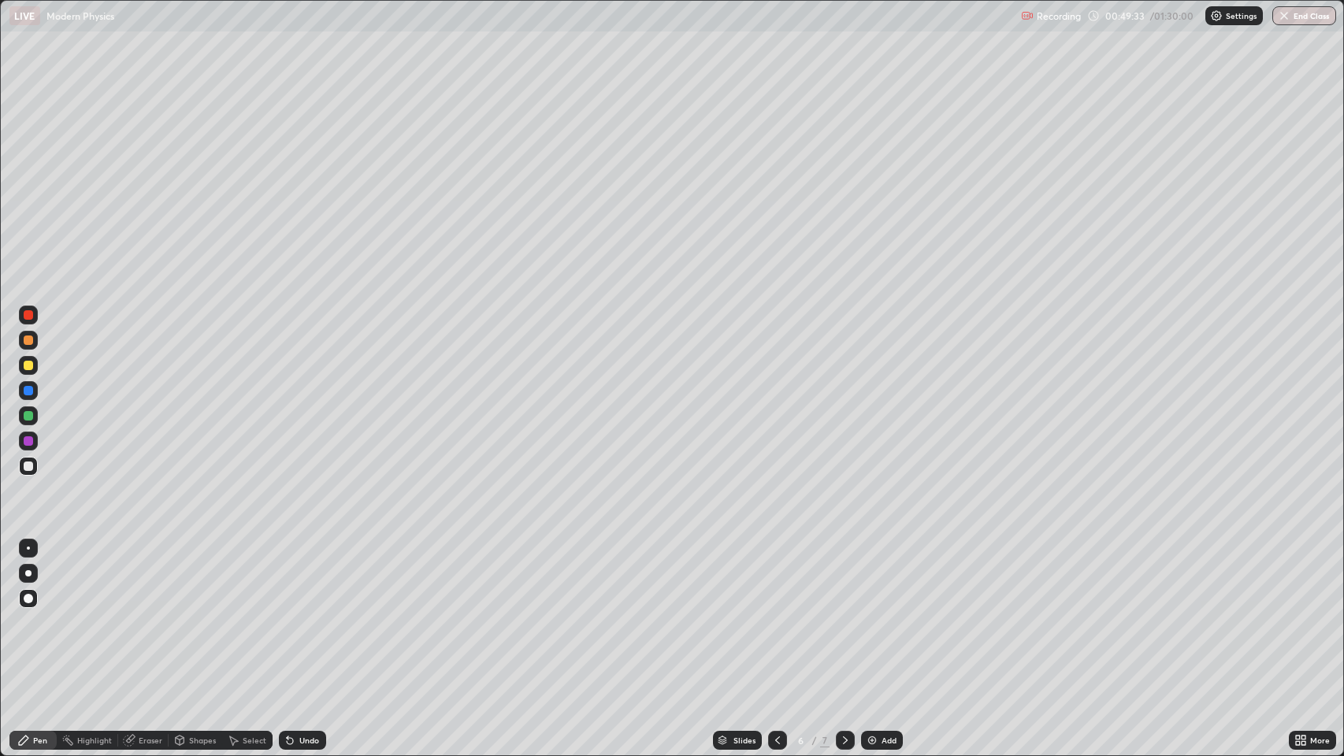
click at [844, 614] on icon at bounding box center [845, 740] width 13 height 13
click at [779, 614] on icon at bounding box center [777, 740] width 13 height 13
click at [844, 614] on icon at bounding box center [845, 740] width 13 height 13
click at [778, 614] on icon at bounding box center [777, 740] width 13 height 13
click at [840, 614] on icon at bounding box center [845, 740] width 13 height 13
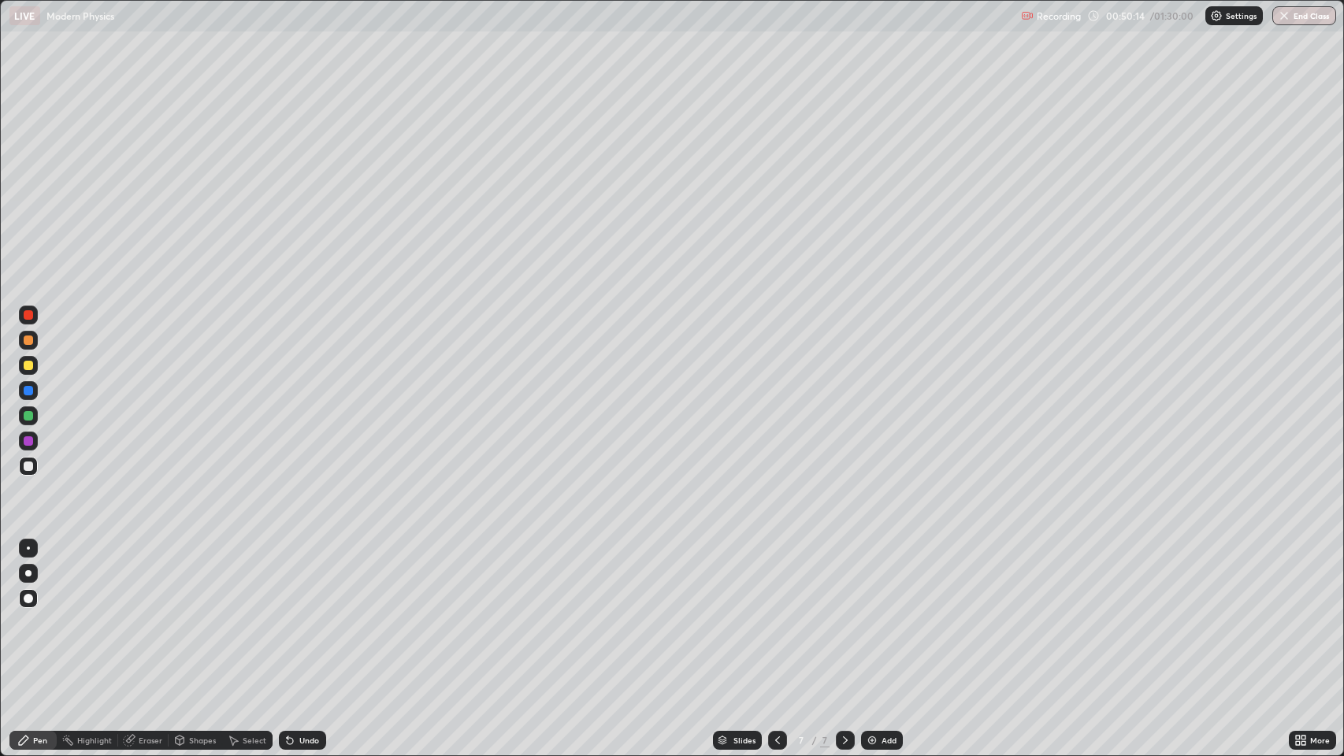
click at [299, 614] on div "Undo" at bounding box center [309, 741] width 20 height 8
click at [291, 614] on icon at bounding box center [290, 740] width 13 height 13
click at [28, 339] on div at bounding box center [28, 340] width 9 height 9
click at [841, 614] on icon at bounding box center [845, 740] width 13 height 13
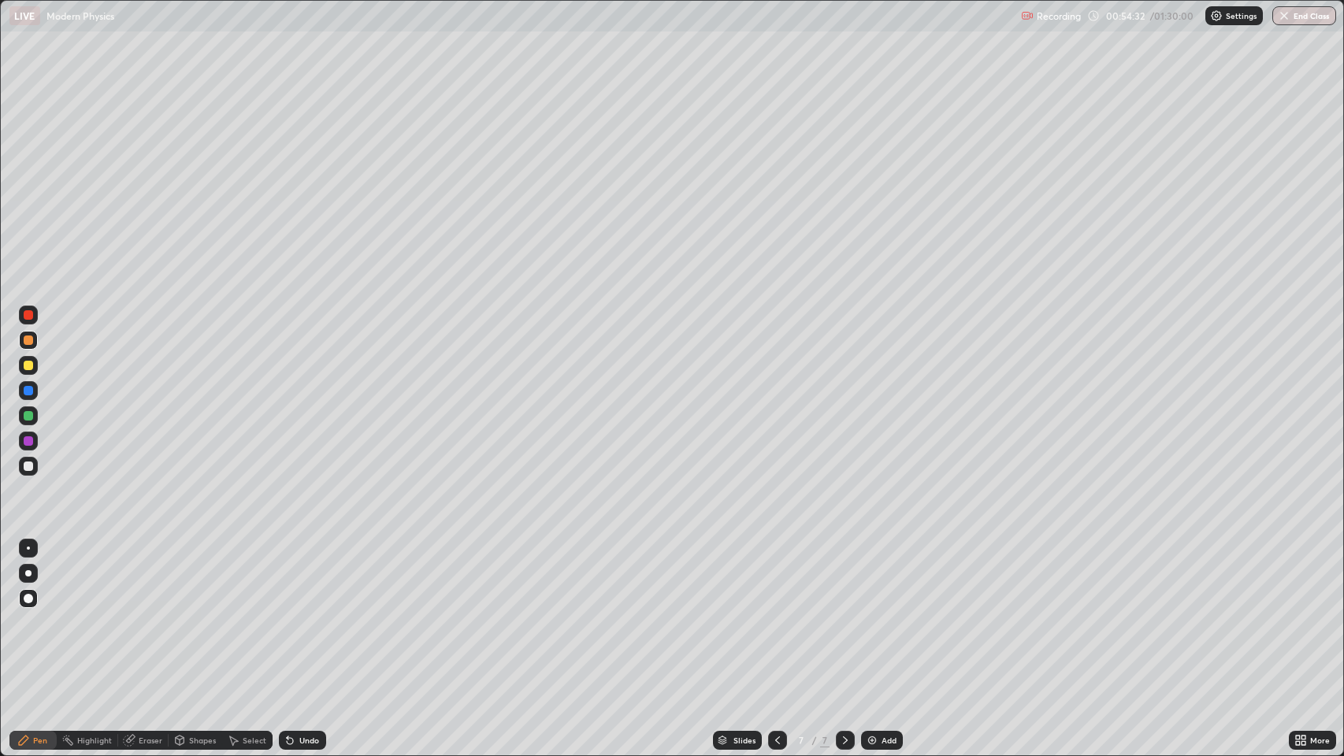
click at [867, 614] on img at bounding box center [872, 740] width 13 height 13
click at [304, 614] on div "Undo" at bounding box center [309, 741] width 20 height 8
click at [291, 614] on icon at bounding box center [290, 740] width 13 height 13
click at [31, 465] on div at bounding box center [28, 466] width 9 height 9
click at [30, 466] on div at bounding box center [28, 466] width 9 height 9
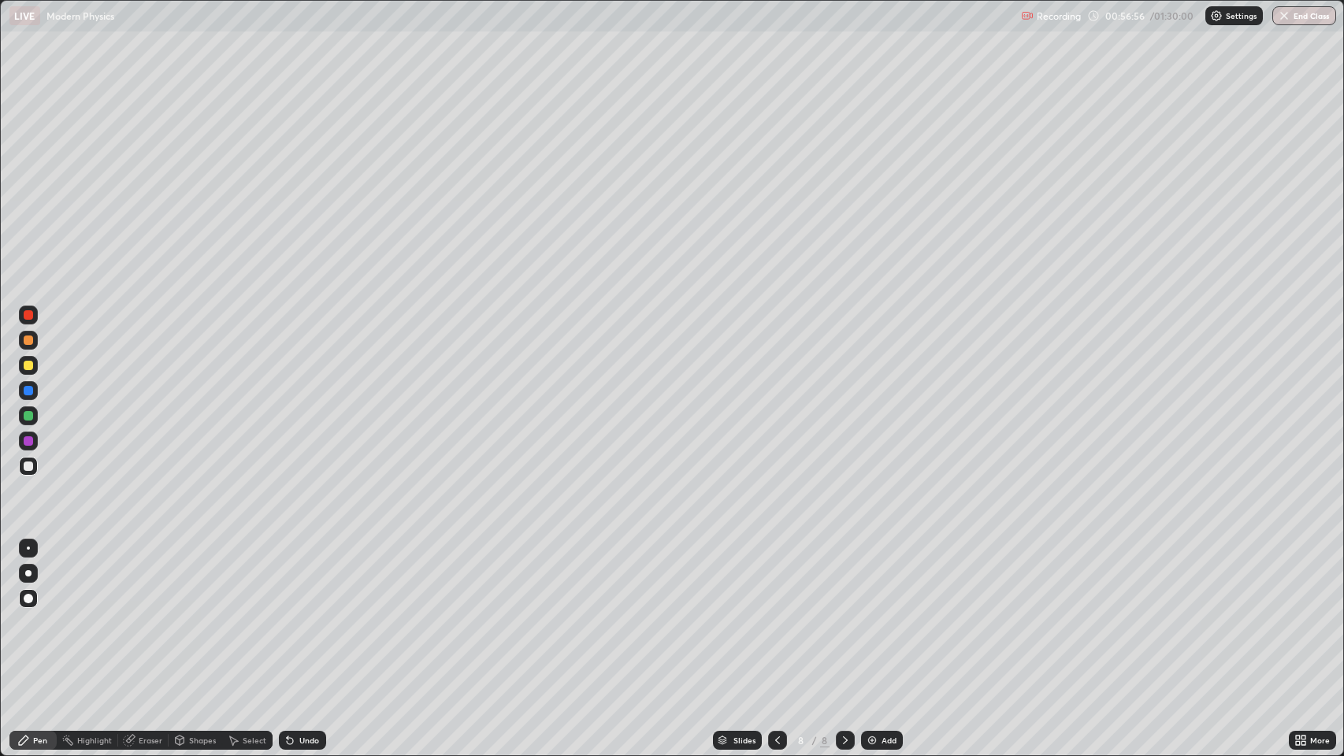
click at [28, 470] on div at bounding box center [28, 466] width 9 height 9
click at [306, 614] on div "Undo" at bounding box center [309, 741] width 20 height 8
click at [302, 614] on div "Undo" at bounding box center [302, 740] width 47 height 19
click at [841, 614] on icon at bounding box center [845, 740] width 13 height 13
click at [778, 614] on icon at bounding box center [777, 740] width 13 height 13
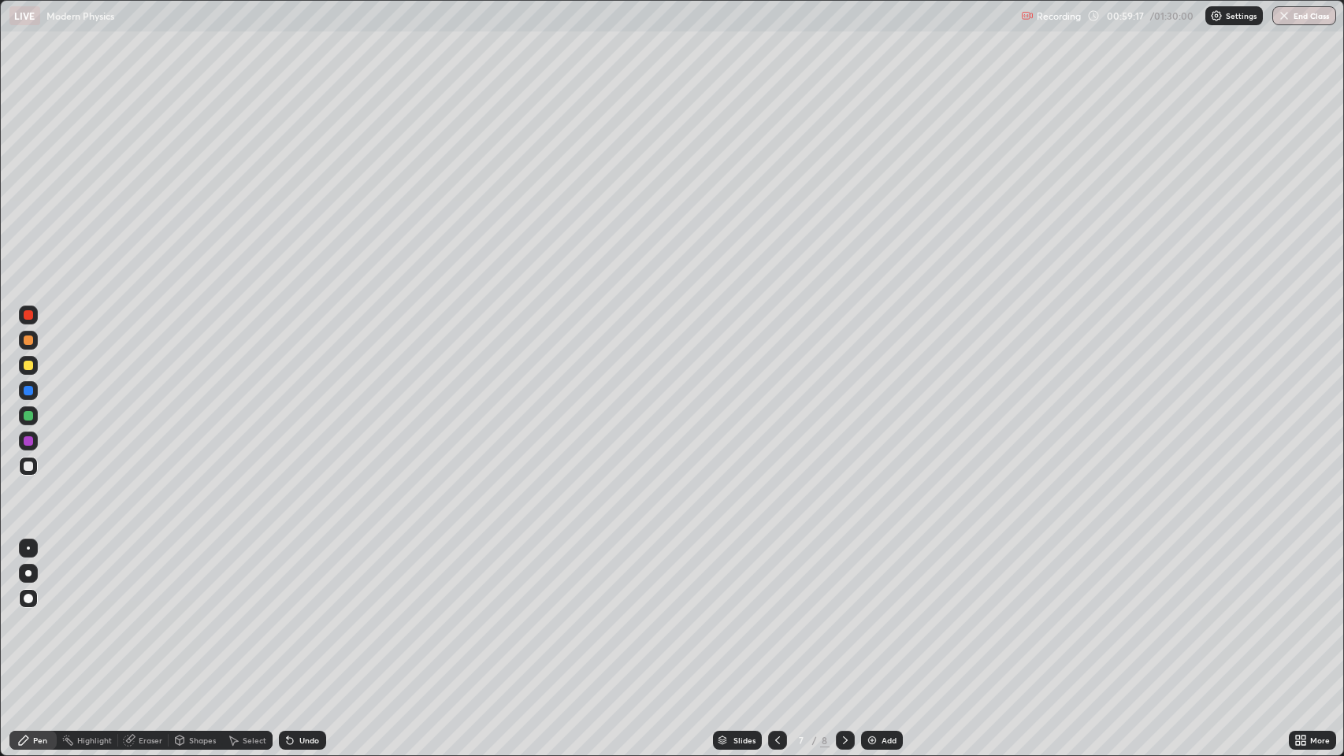
click at [841, 614] on icon at bounding box center [845, 740] width 13 height 13
click at [844, 614] on icon at bounding box center [845, 740] width 13 height 13
click at [841, 614] on icon at bounding box center [845, 740] width 13 height 13
click at [875, 614] on img at bounding box center [872, 740] width 13 height 13
click at [304, 614] on div "Undo" at bounding box center [309, 741] width 20 height 8
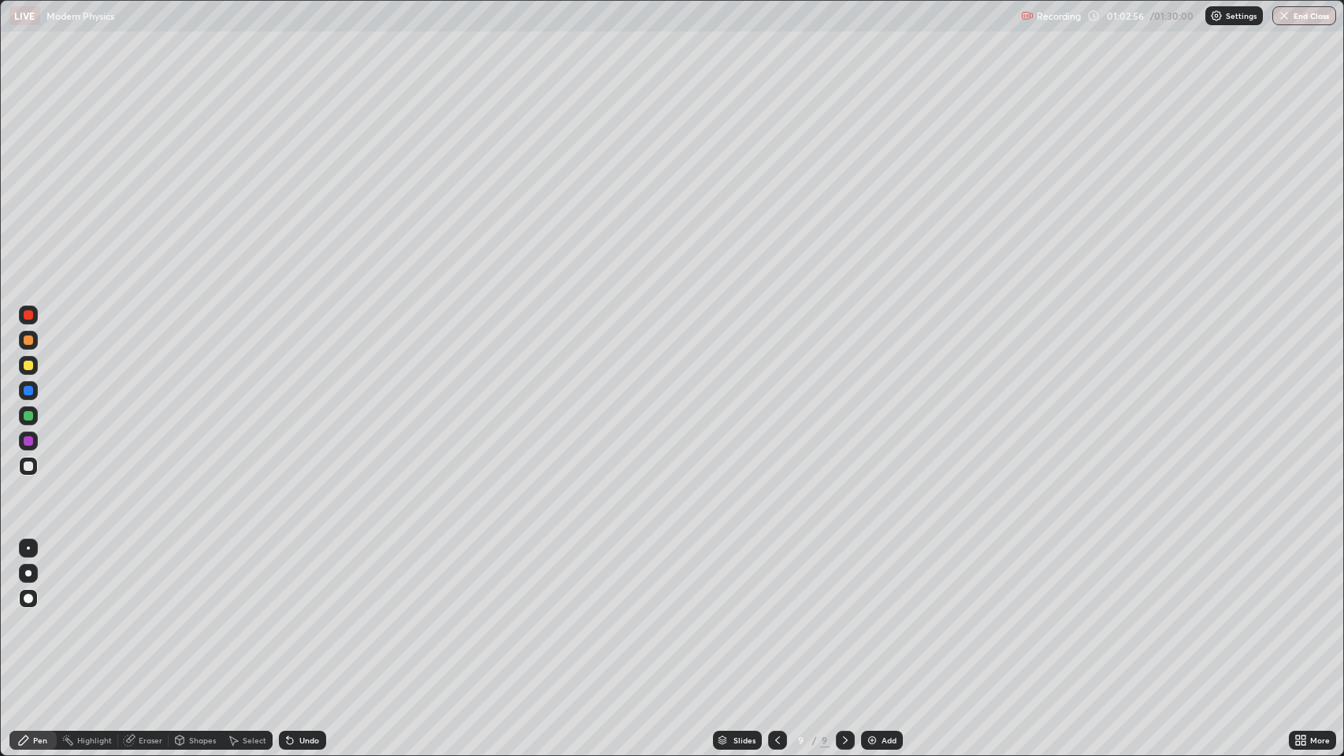
click at [845, 614] on icon at bounding box center [845, 741] width 5 height 8
click at [841, 614] on icon at bounding box center [845, 740] width 13 height 13
click at [876, 614] on img at bounding box center [872, 740] width 13 height 13
click at [305, 614] on div "Undo" at bounding box center [309, 741] width 20 height 8
click at [303, 614] on div "Undo" at bounding box center [309, 741] width 20 height 8
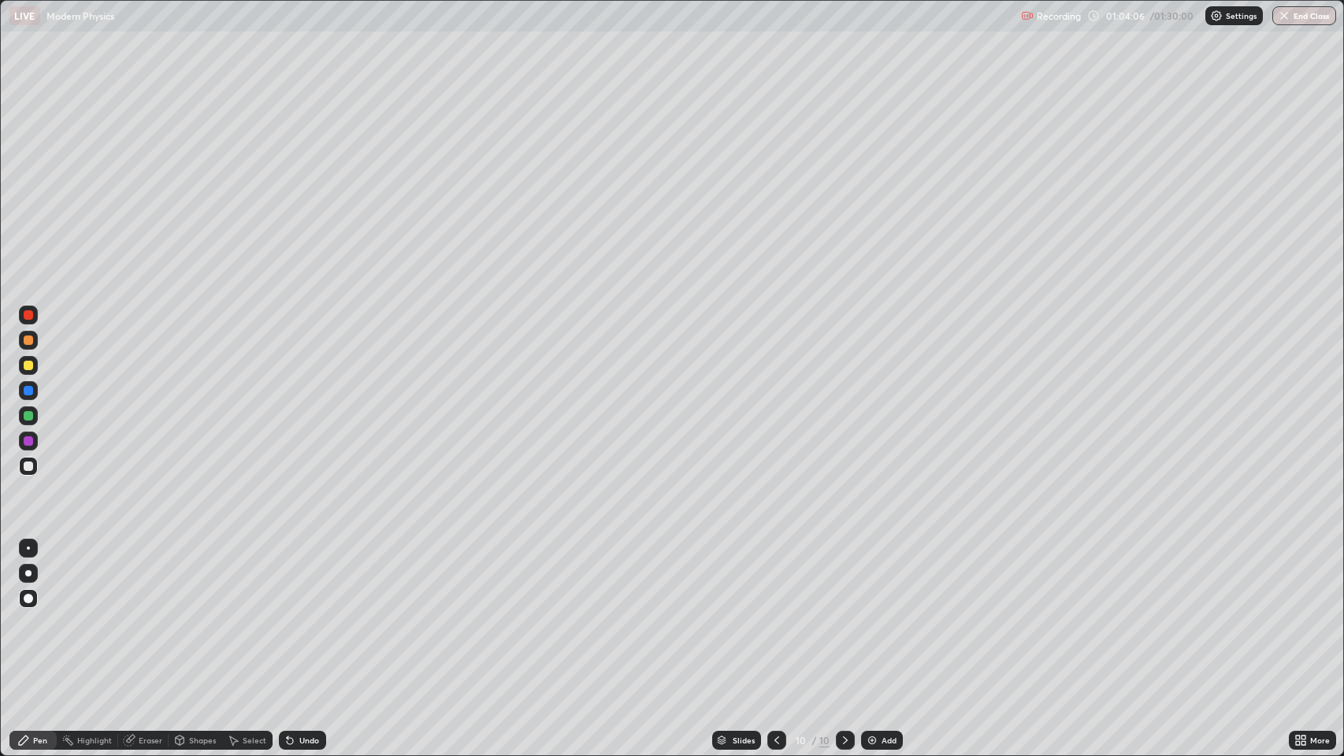
click at [304, 614] on div "Undo" at bounding box center [302, 740] width 47 height 19
click at [304, 614] on div "Undo" at bounding box center [309, 741] width 20 height 8
click at [306, 614] on div "Undo" at bounding box center [309, 741] width 20 height 8
click at [305, 614] on div "Undo" at bounding box center [309, 741] width 20 height 8
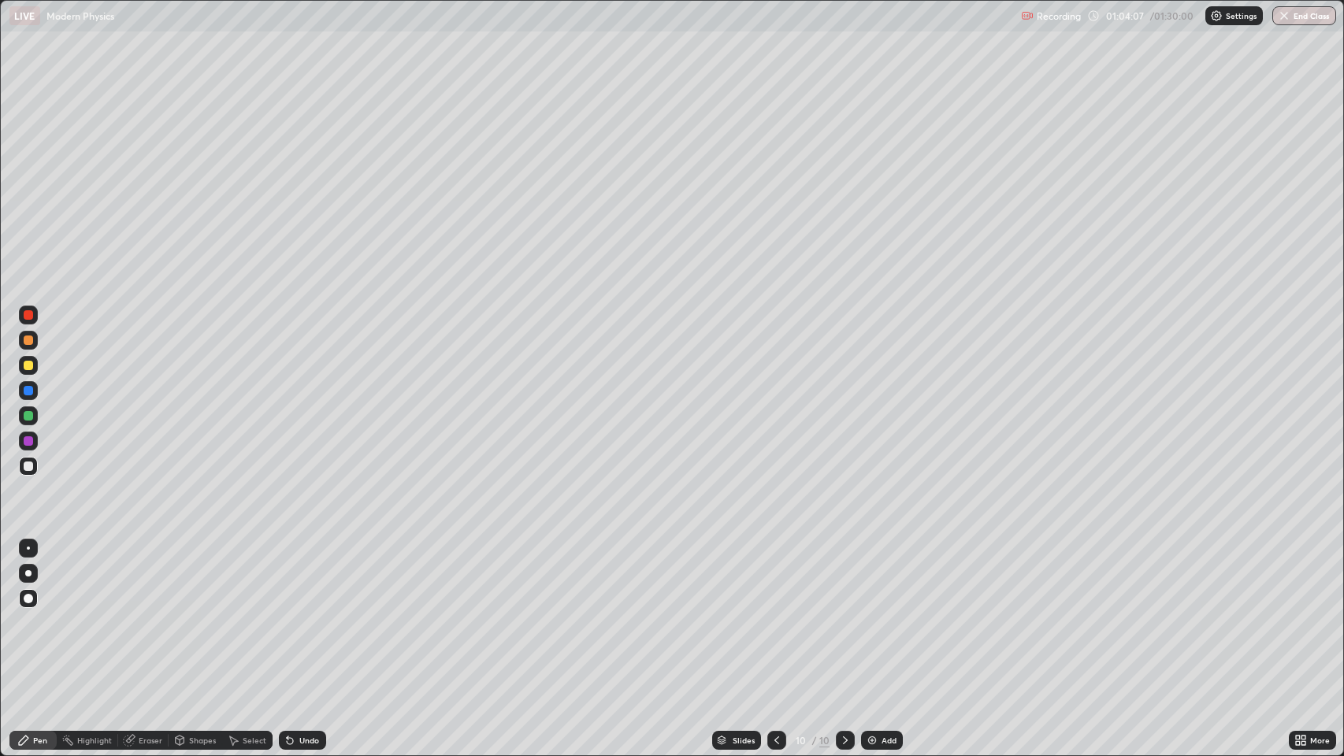
click at [301, 614] on div "Undo" at bounding box center [302, 740] width 47 height 19
click at [299, 614] on div "Undo" at bounding box center [302, 740] width 47 height 19
click at [300, 614] on div "Undo" at bounding box center [302, 740] width 47 height 19
click at [287, 614] on icon at bounding box center [288, 738] width 2 height 2
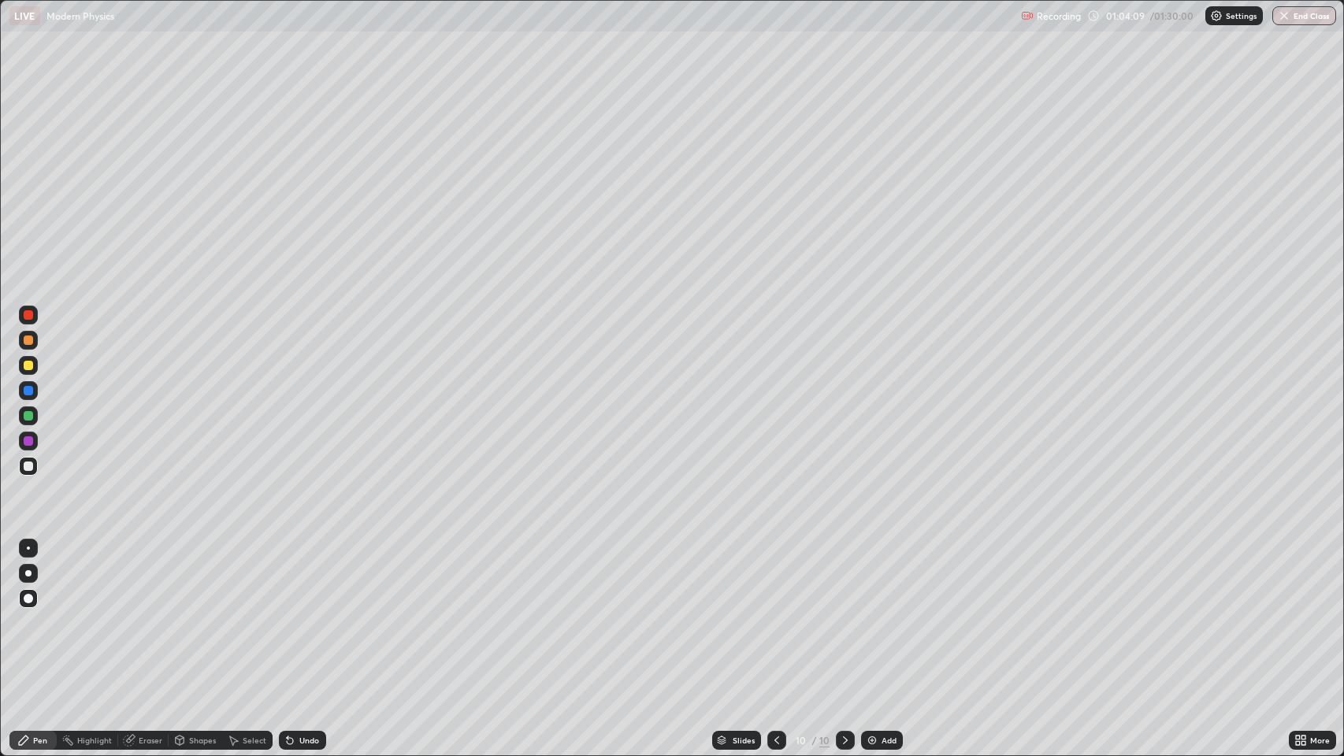
click at [296, 614] on div "Undo" at bounding box center [302, 740] width 47 height 19
click at [299, 614] on div "Undo" at bounding box center [309, 741] width 20 height 8
click at [32, 343] on div at bounding box center [28, 340] width 9 height 9
click at [285, 614] on icon at bounding box center [290, 740] width 13 height 13
click at [287, 614] on icon at bounding box center [288, 738] width 2 height 2
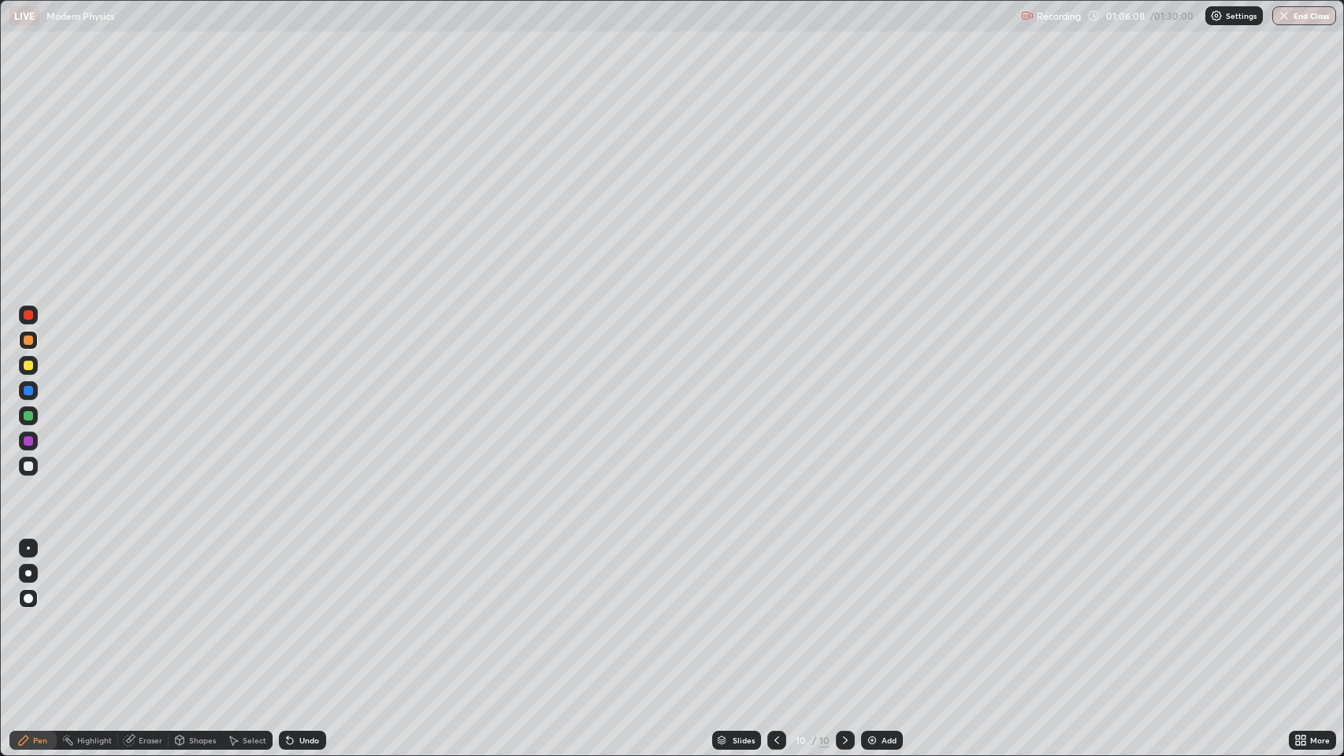
click at [774, 614] on icon at bounding box center [776, 741] width 5 height 8
click at [775, 614] on icon at bounding box center [776, 740] width 13 height 13
click at [840, 614] on icon at bounding box center [845, 740] width 13 height 13
click at [843, 614] on icon at bounding box center [845, 741] width 5 height 8
click at [844, 614] on icon at bounding box center [845, 740] width 13 height 13
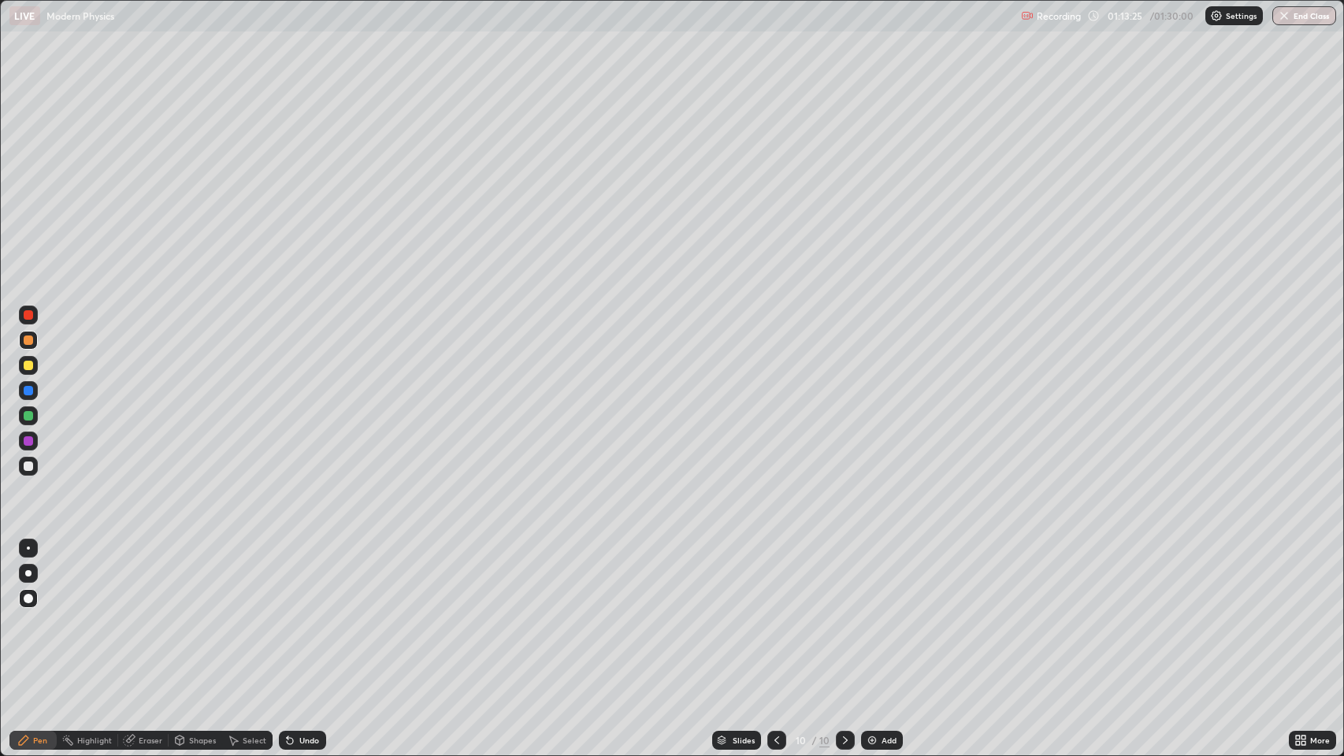
click at [869, 614] on img at bounding box center [872, 740] width 13 height 13
click at [32, 465] on div at bounding box center [28, 466] width 9 height 9
click at [300, 614] on div "Undo" at bounding box center [309, 741] width 20 height 8
click at [288, 614] on icon at bounding box center [290, 741] width 6 height 6
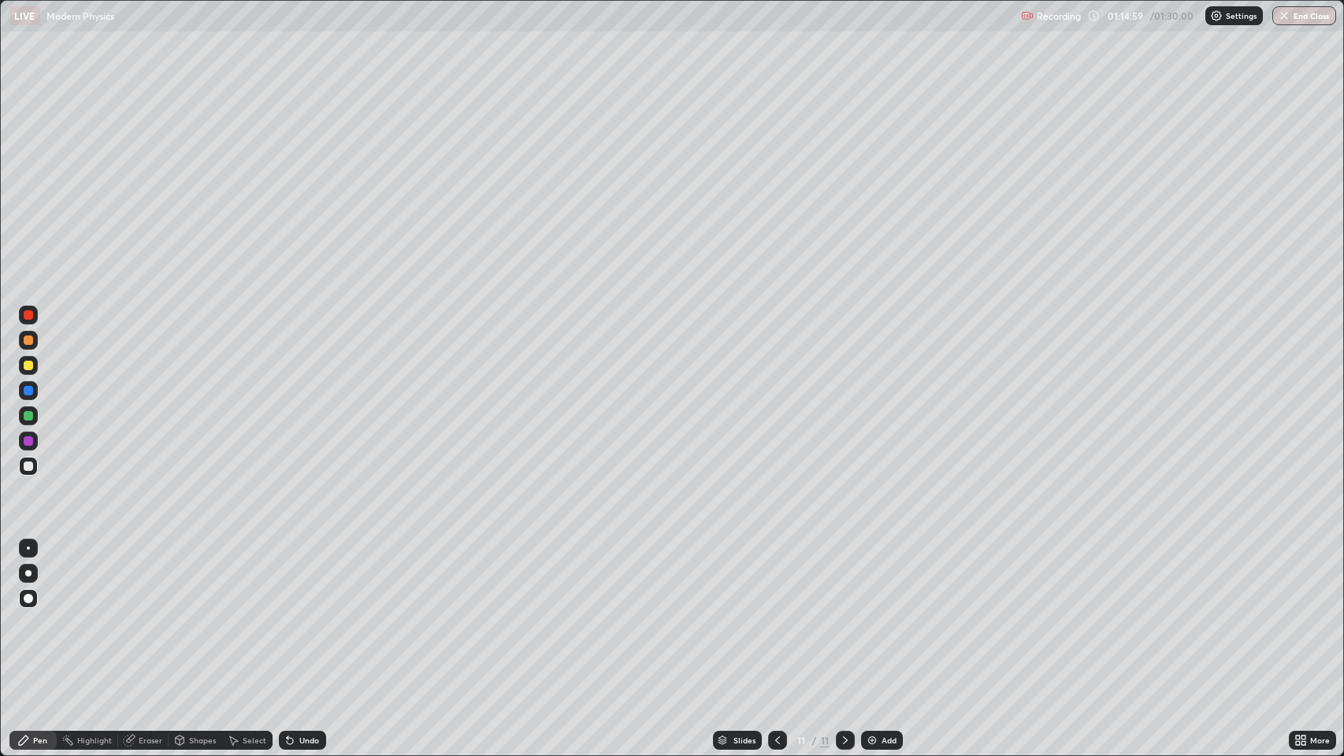
click at [304, 614] on div "Undo" at bounding box center [309, 741] width 20 height 8
click at [841, 614] on icon at bounding box center [845, 740] width 13 height 13
click at [867, 614] on img at bounding box center [872, 740] width 13 height 13
click at [774, 614] on icon at bounding box center [777, 740] width 13 height 13
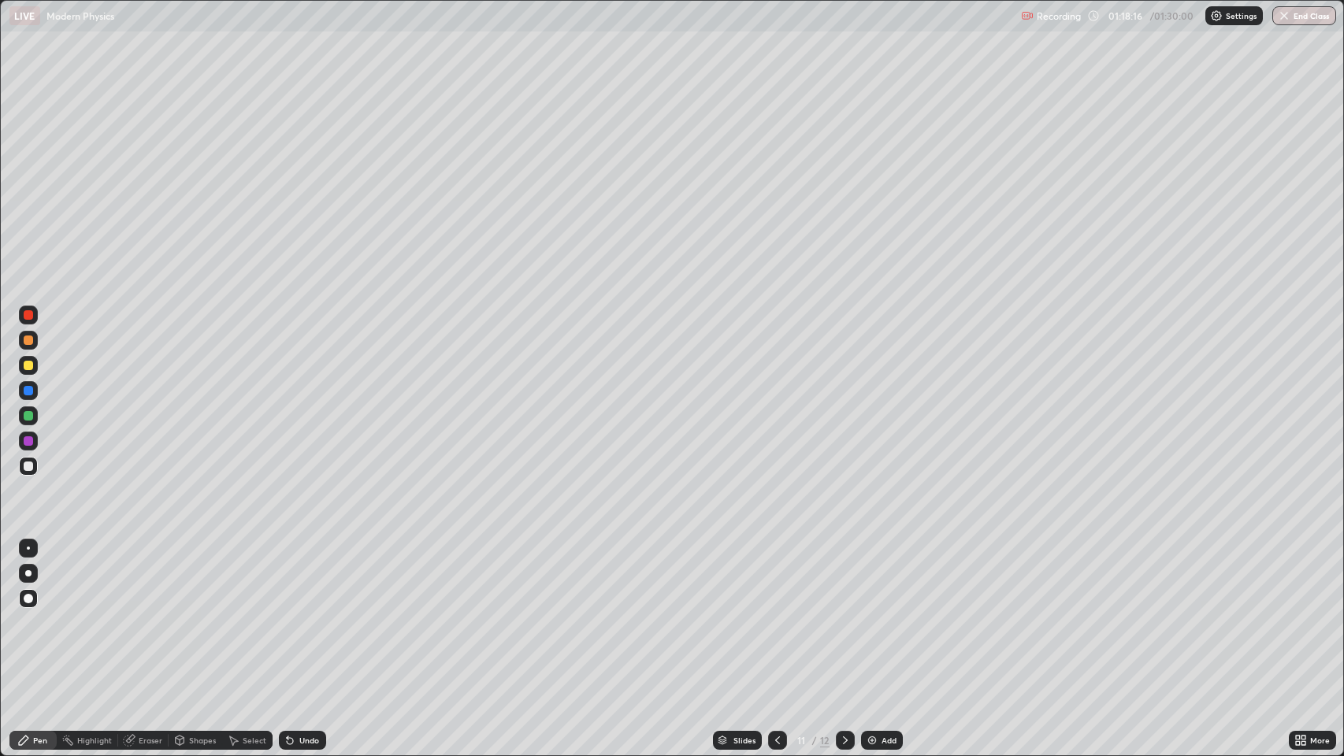
click at [843, 614] on icon at bounding box center [845, 740] width 13 height 13
click at [314, 614] on div "Undo" at bounding box center [309, 741] width 20 height 8
click at [303, 614] on div "Undo" at bounding box center [309, 741] width 20 height 8
click at [292, 614] on icon at bounding box center [290, 740] width 13 height 13
click at [288, 614] on icon at bounding box center [290, 740] width 13 height 13
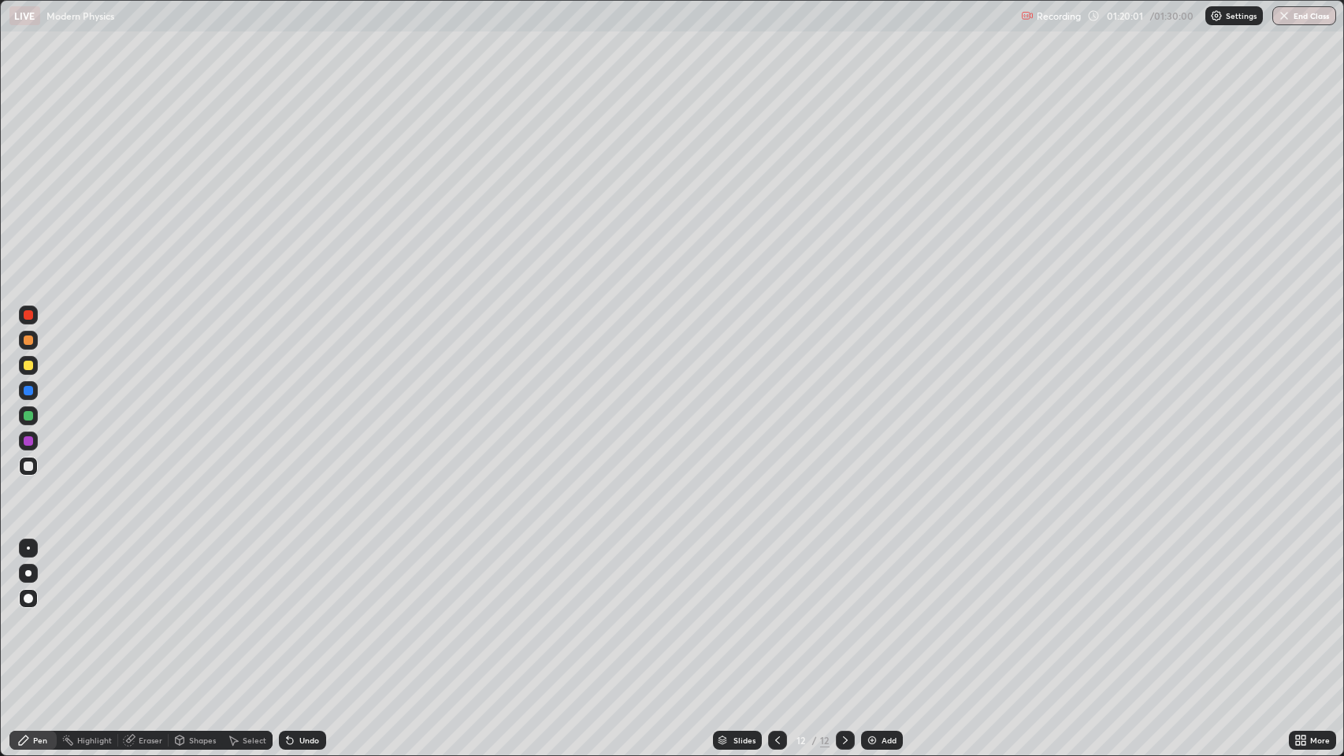
click at [288, 614] on div "Undo" at bounding box center [302, 740] width 47 height 19
click at [306, 614] on div "Undo" at bounding box center [309, 741] width 20 height 8
click at [299, 614] on div "Undo" at bounding box center [309, 741] width 20 height 8
click at [307, 614] on div "Undo" at bounding box center [309, 741] width 20 height 8
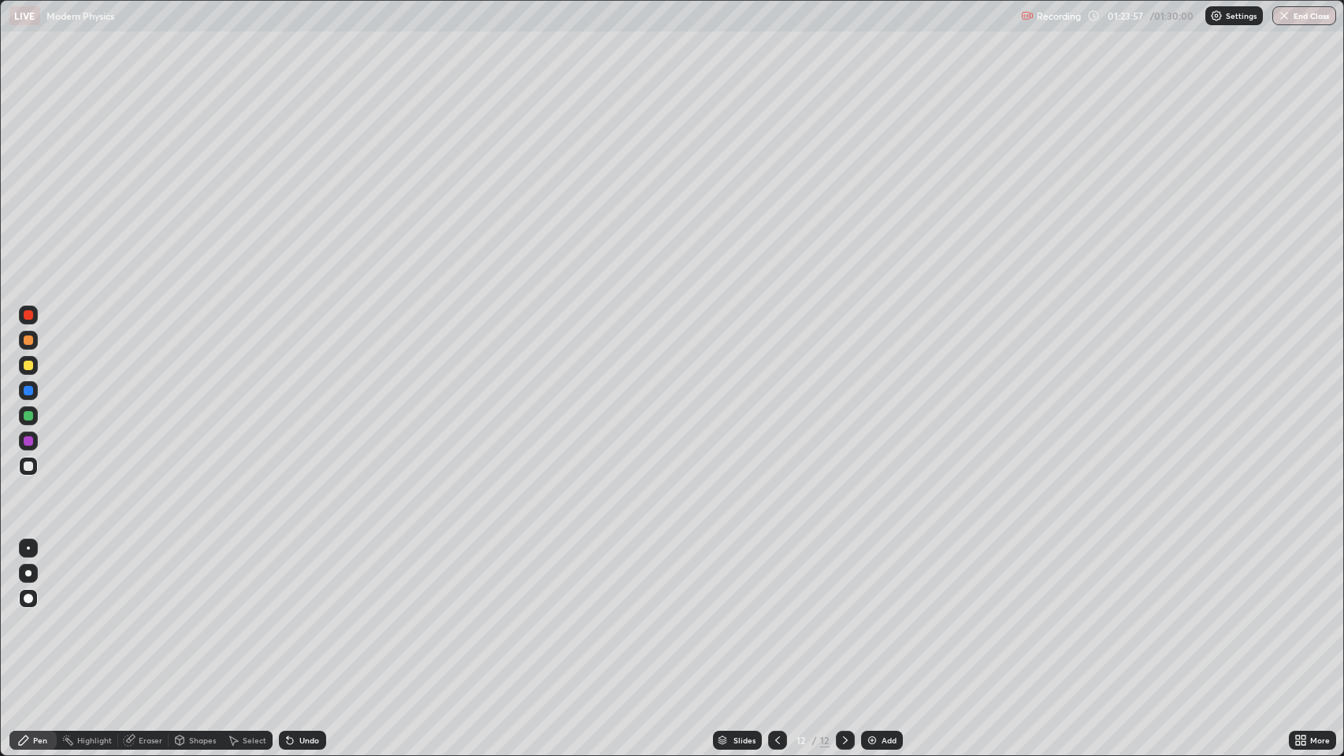
click at [772, 614] on icon at bounding box center [777, 740] width 13 height 13
click at [779, 614] on icon at bounding box center [777, 740] width 13 height 13
click at [778, 614] on icon at bounding box center [777, 740] width 13 height 13
click at [775, 614] on icon at bounding box center [777, 740] width 13 height 13
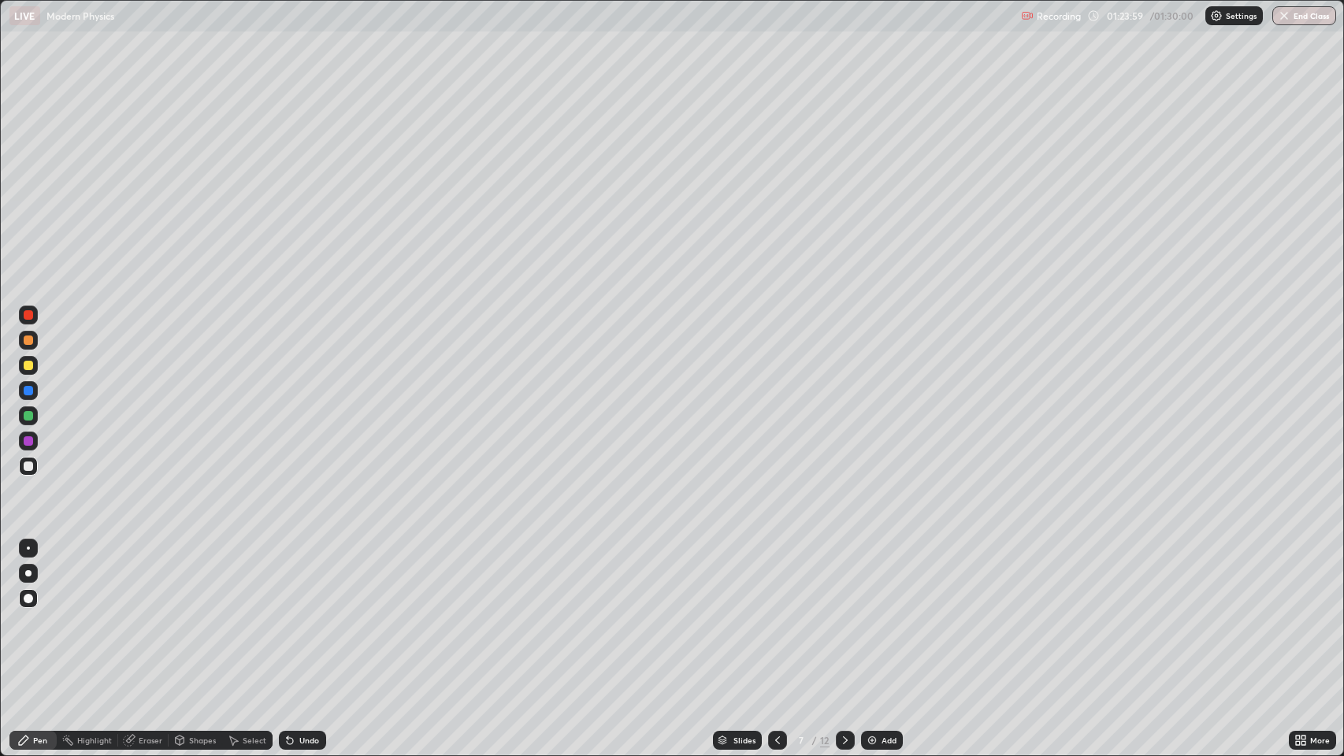
click at [775, 614] on icon at bounding box center [777, 740] width 13 height 13
click at [772, 614] on icon at bounding box center [777, 740] width 13 height 13
click at [776, 614] on icon at bounding box center [777, 740] width 13 height 13
click at [844, 614] on icon at bounding box center [845, 740] width 13 height 13
click at [841, 614] on icon at bounding box center [845, 740] width 13 height 13
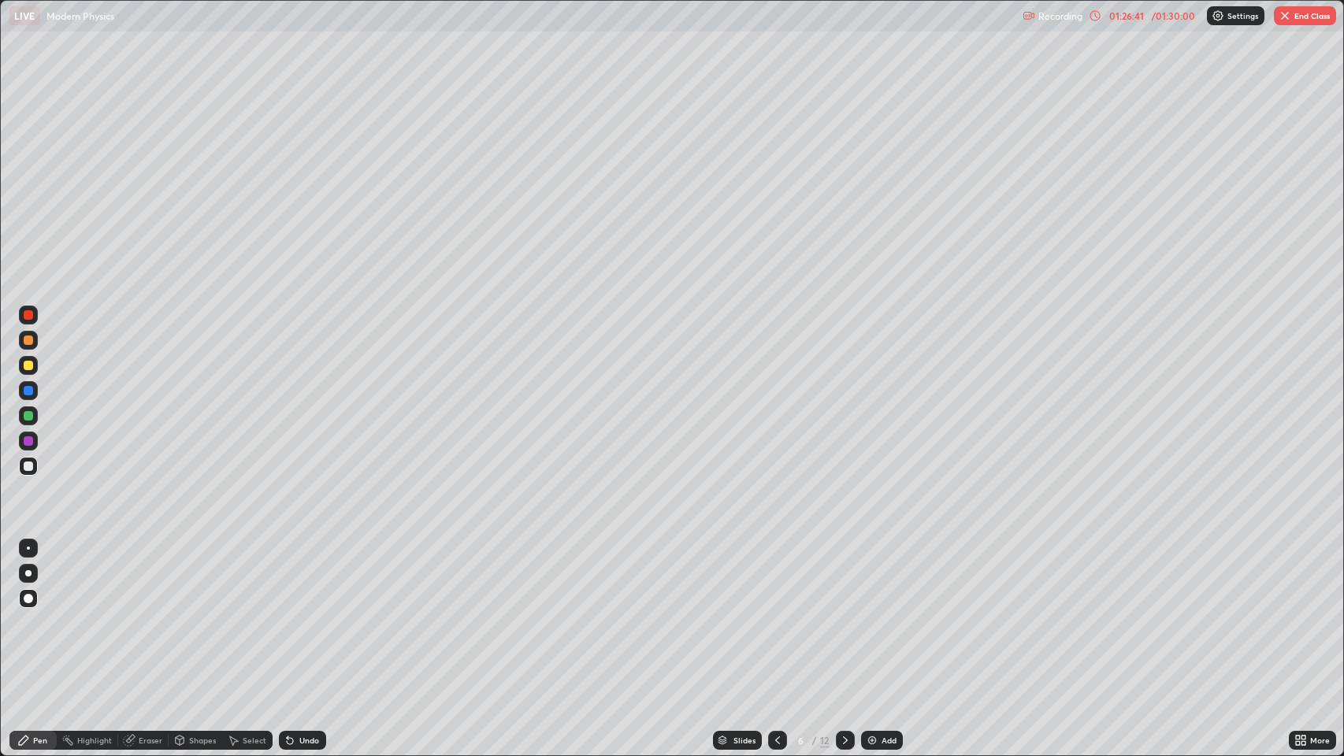
click at [844, 614] on icon at bounding box center [845, 740] width 13 height 13
click at [836, 614] on div at bounding box center [845, 740] width 19 height 19
click at [844, 614] on icon at bounding box center [845, 740] width 13 height 13
click at [845, 614] on icon at bounding box center [845, 740] width 13 height 13
click at [841, 614] on icon at bounding box center [845, 740] width 13 height 13
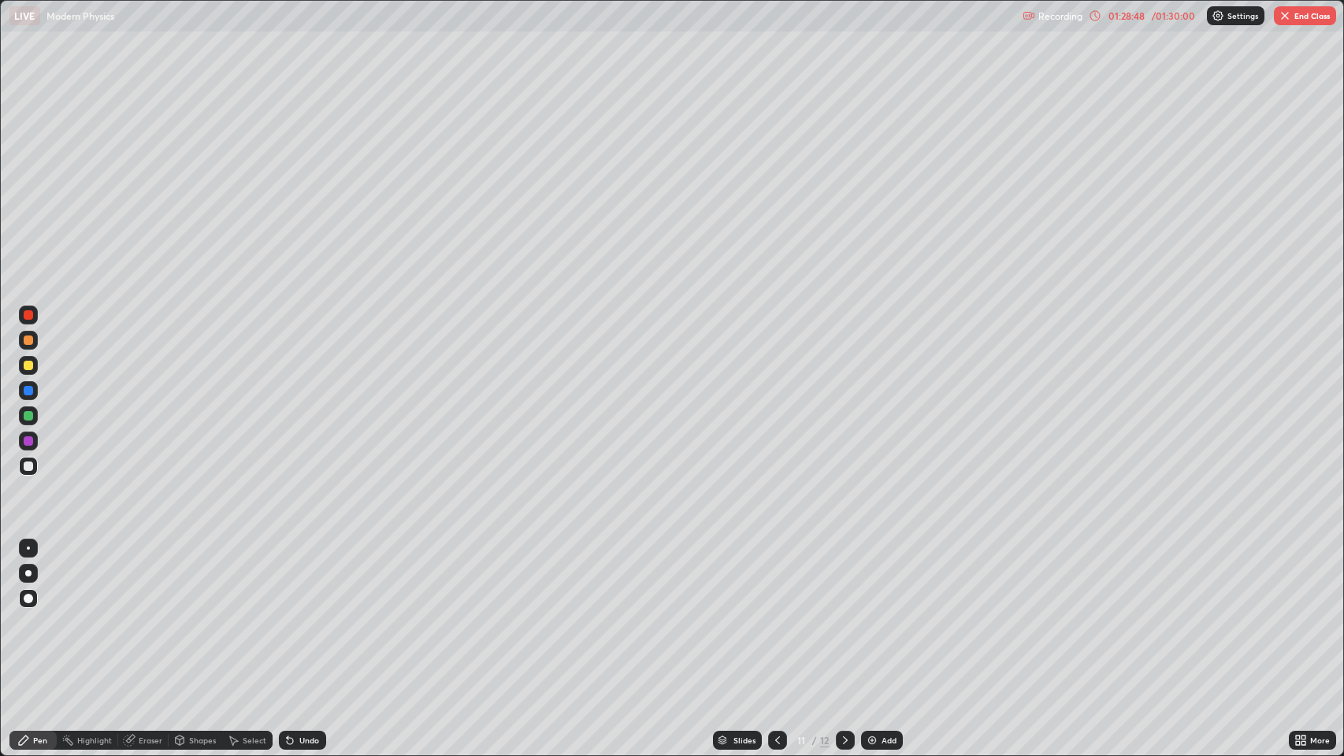
click at [844, 614] on icon at bounding box center [845, 740] width 13 height 13
click at [1289, 20] on img "button" at bounding box center [1285, 15] width 13 height 13
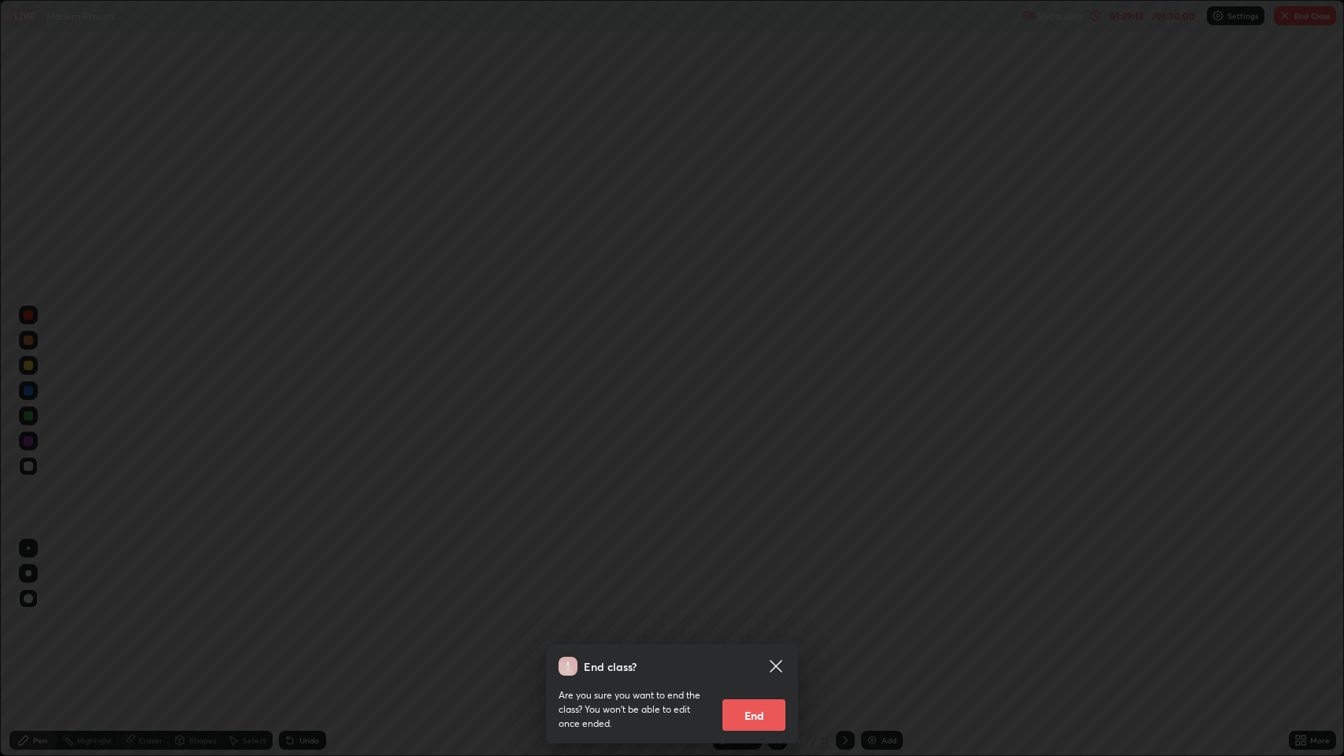
click at [756, 614] on button "End" at bounding box center [753, 716] width 63 height 32
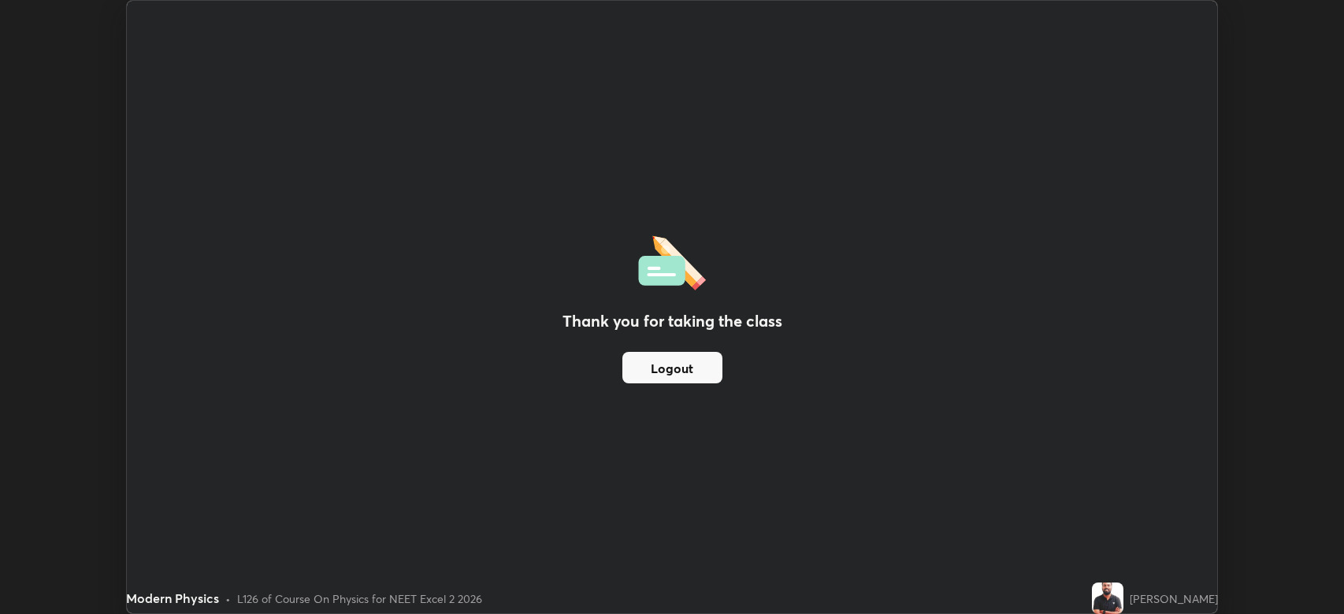
scroll to position [78167, 77437]
